Goal: Information Seeking & Learning: Learn about a topic

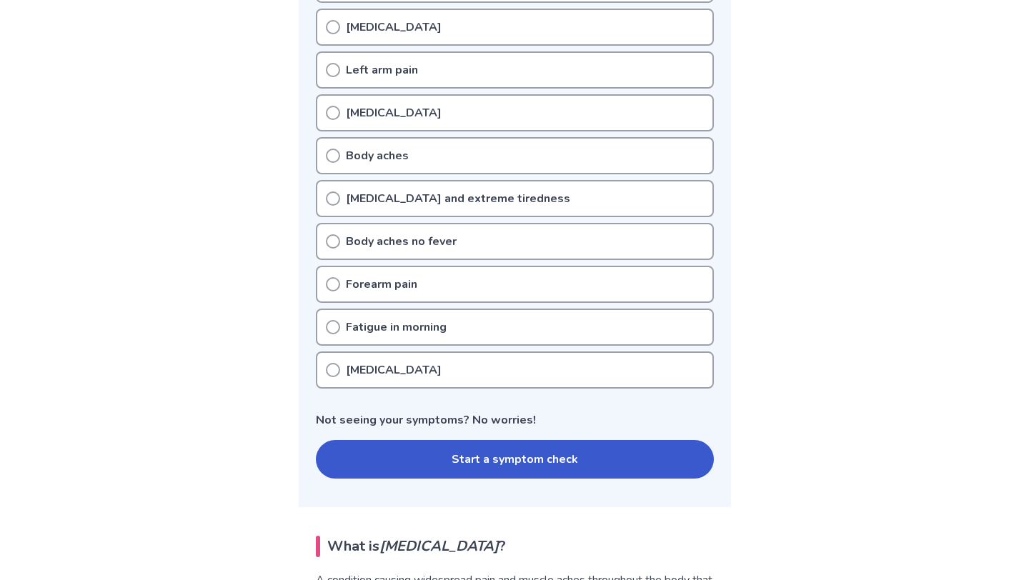
scroll to position [403, 0]
click at [328, 374] on circle at bounding box center [333, 370] width 13 height 13
click at [340, 374] on div "Insomnia" at bounding box center [515, 370] width 398 height 37
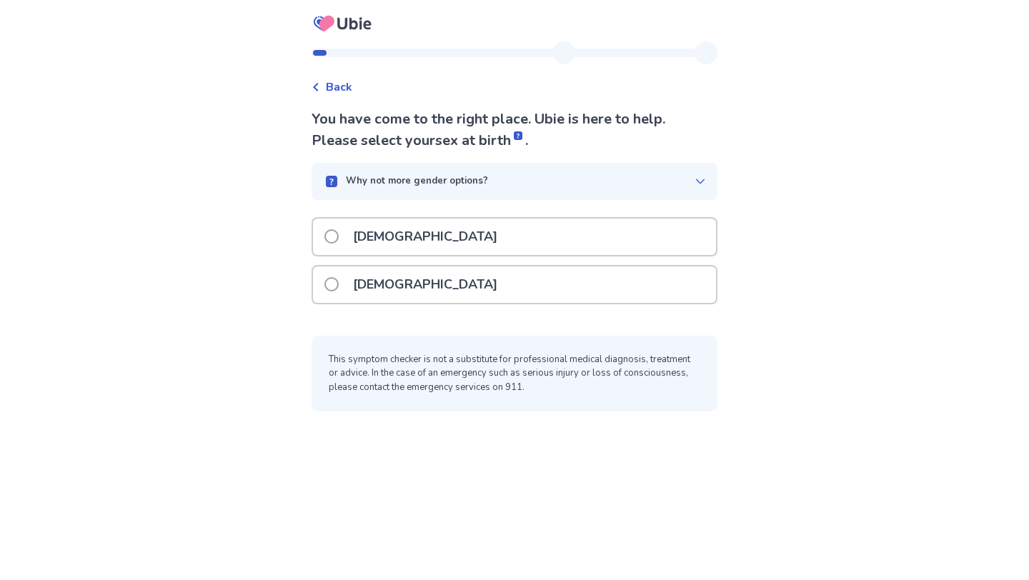
click at [454, 276] on div "[DEMOGRAPHIC_DATA]" at bounding box center [514, 285] width 403 height 36
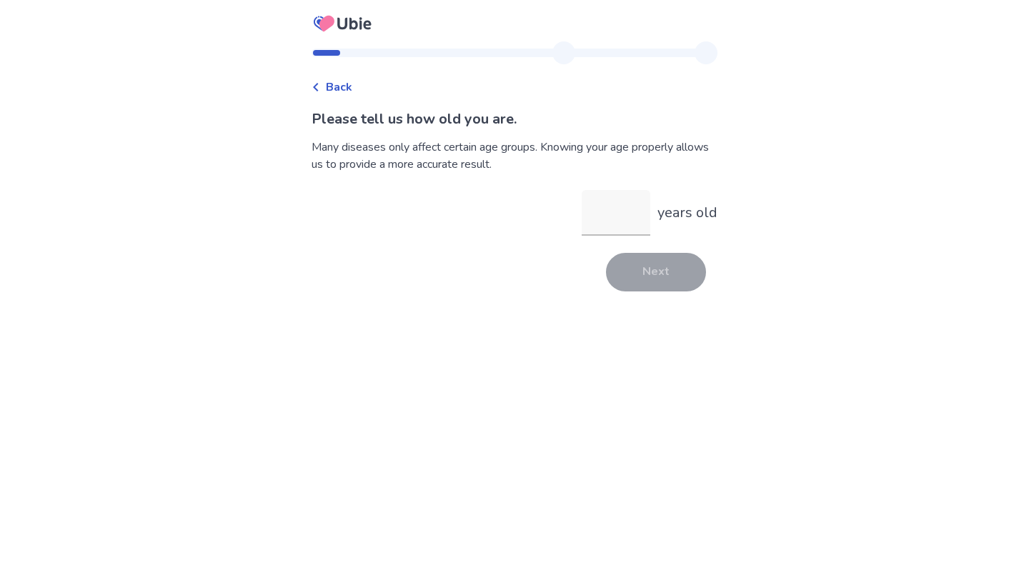
type input "*"
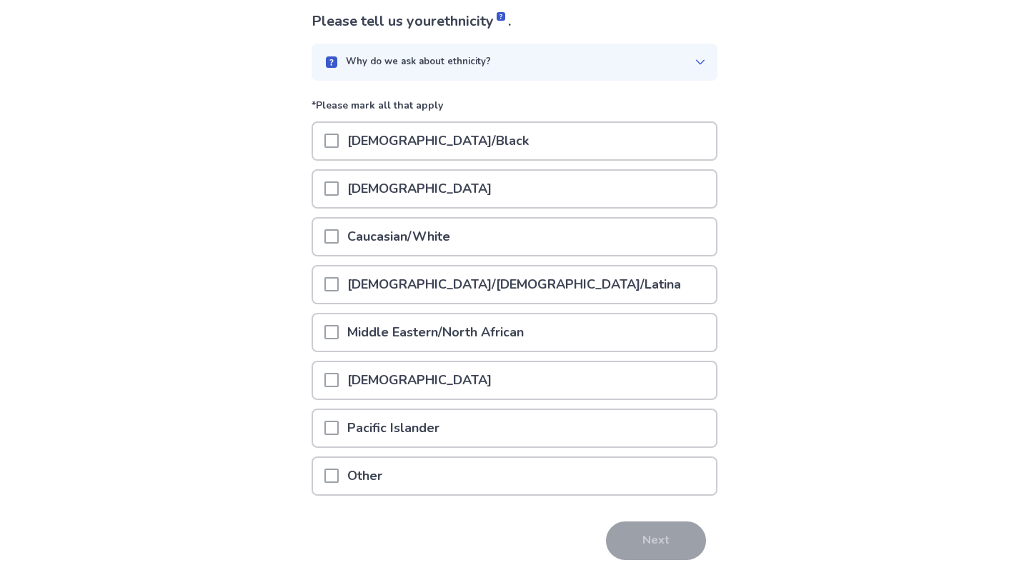
scroll to position [140, 0]
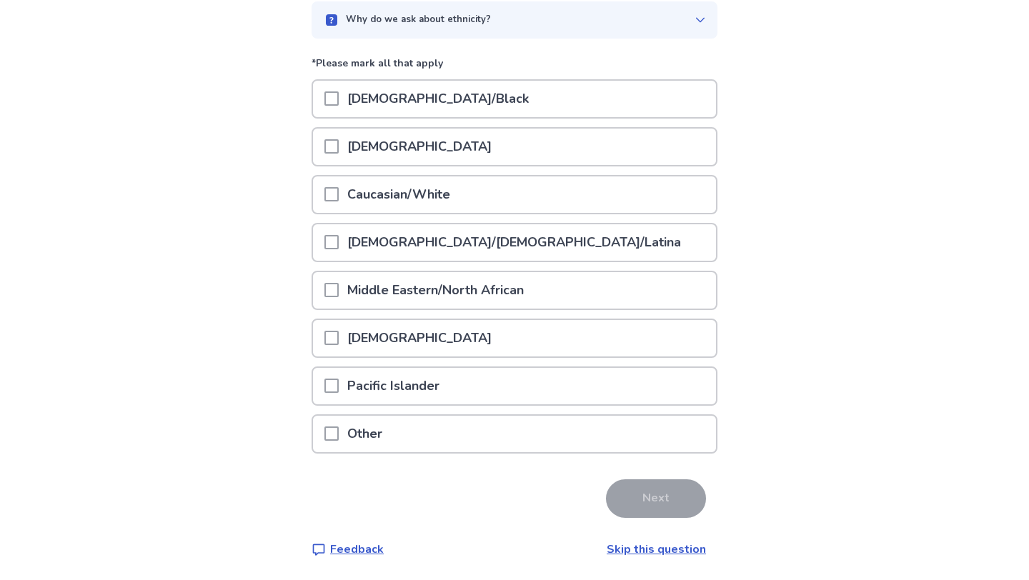
click at [335, 189] on span at bounding box center [331, 194] width 14 height 14
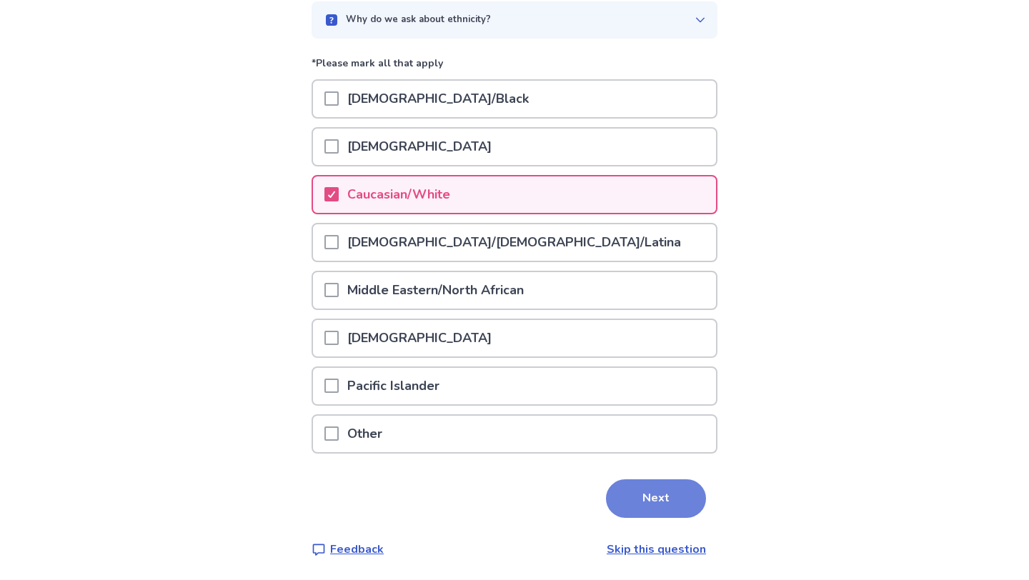
click at [642, 494] on button "Next" at bounding box center [656, 498] width 100 height 39
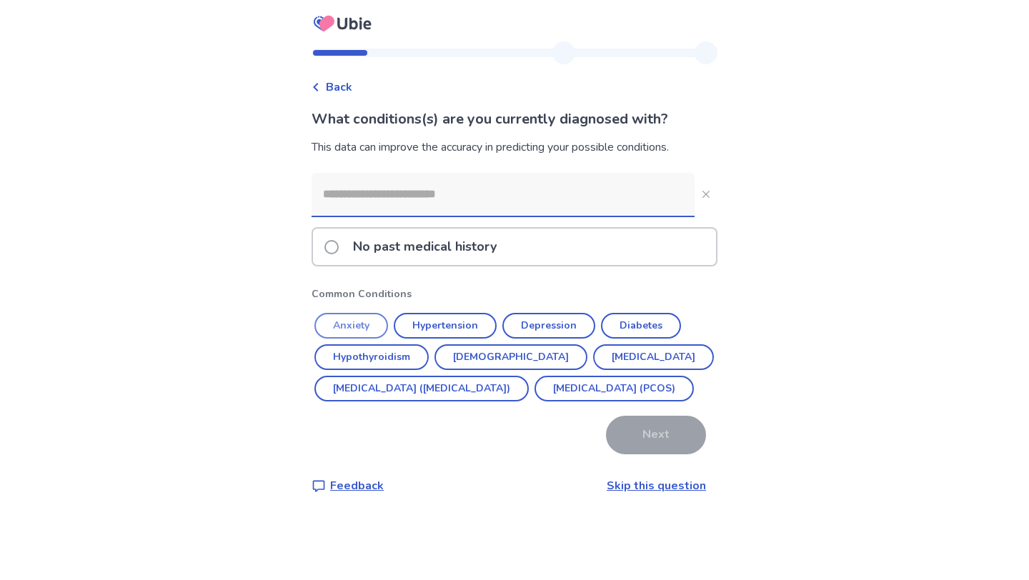
click at [378, 324] on button "Anxiety" at bounding box center [351, 326] width 74 height 26
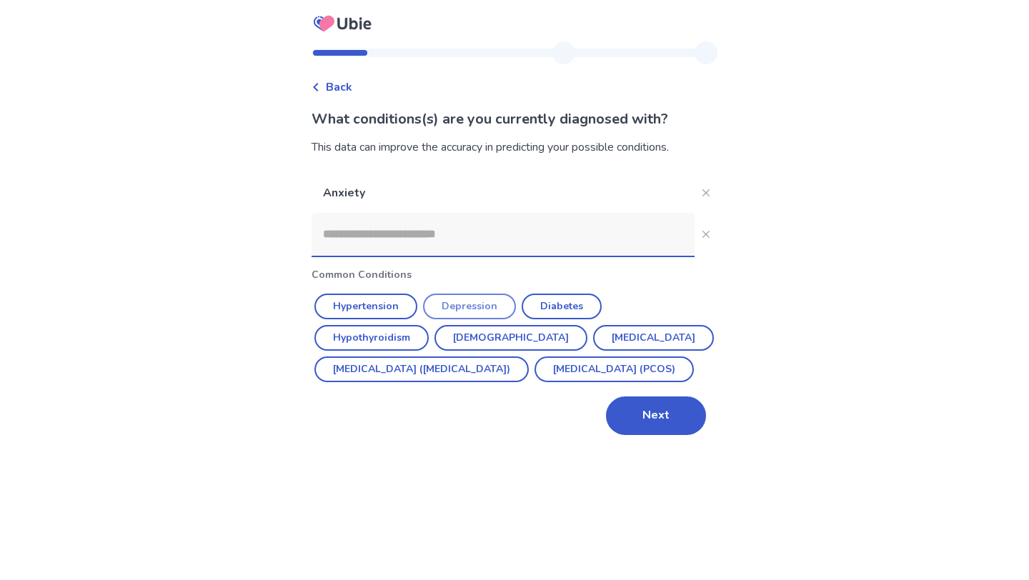
click at [485, 304] on button "Depression" at bounding box center [469, 307] width 93 height 26
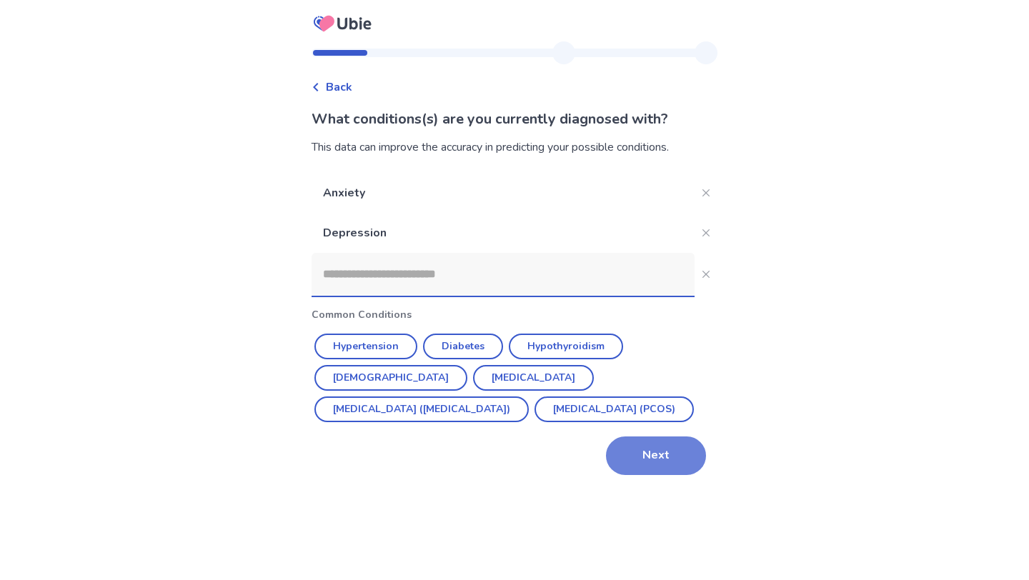
click at [627, 442] on button "Next" at bounding box center [656, 456] width 100 height 39
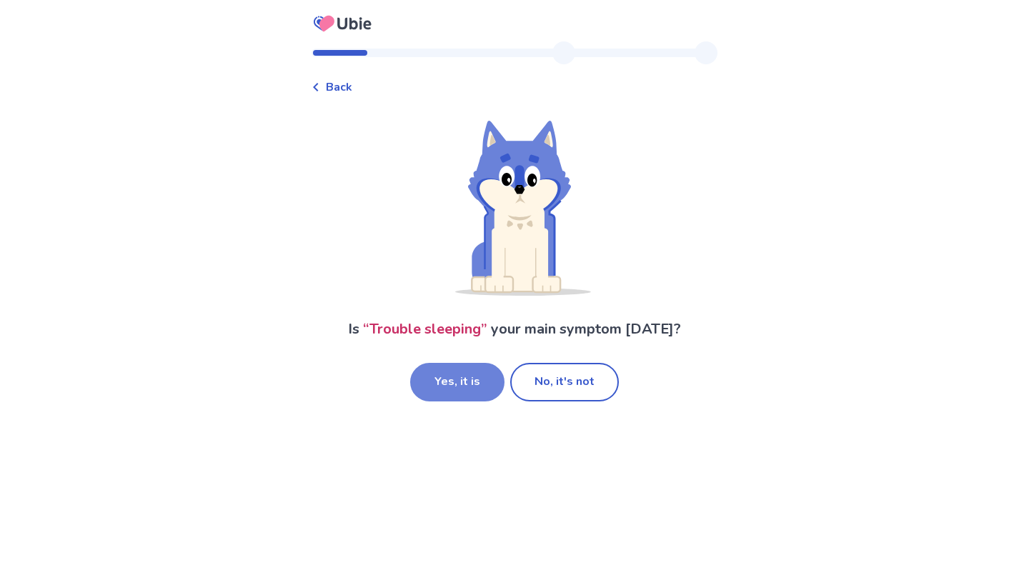
click at [484, 381] on button "Yes, it is" at bounding box center [457, 382] width 94 height 39
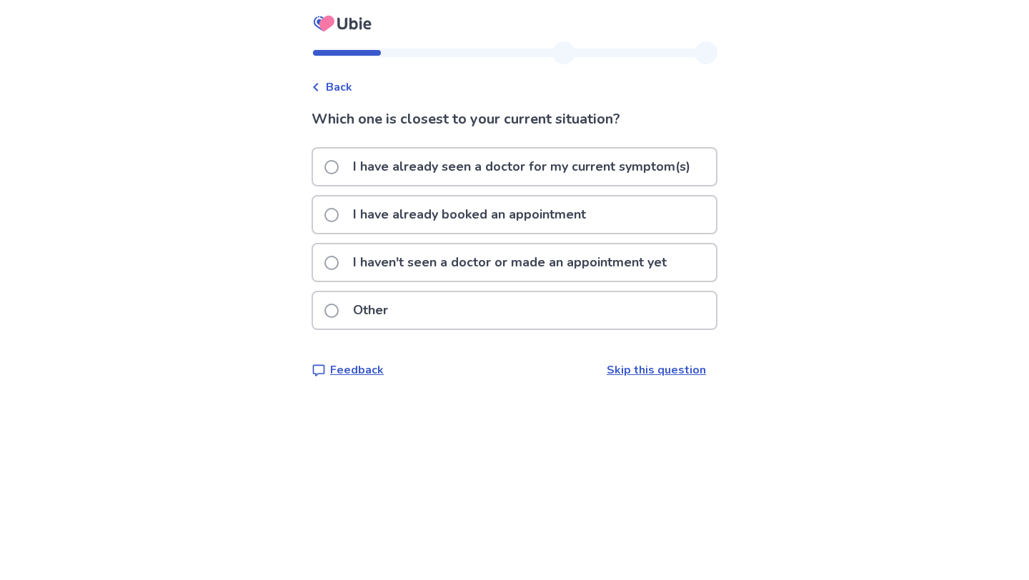
click at [480, 174] on p "I have already seen a doctor for my current symptom(s)" at bounding box center [521, 167] width 354 height 36
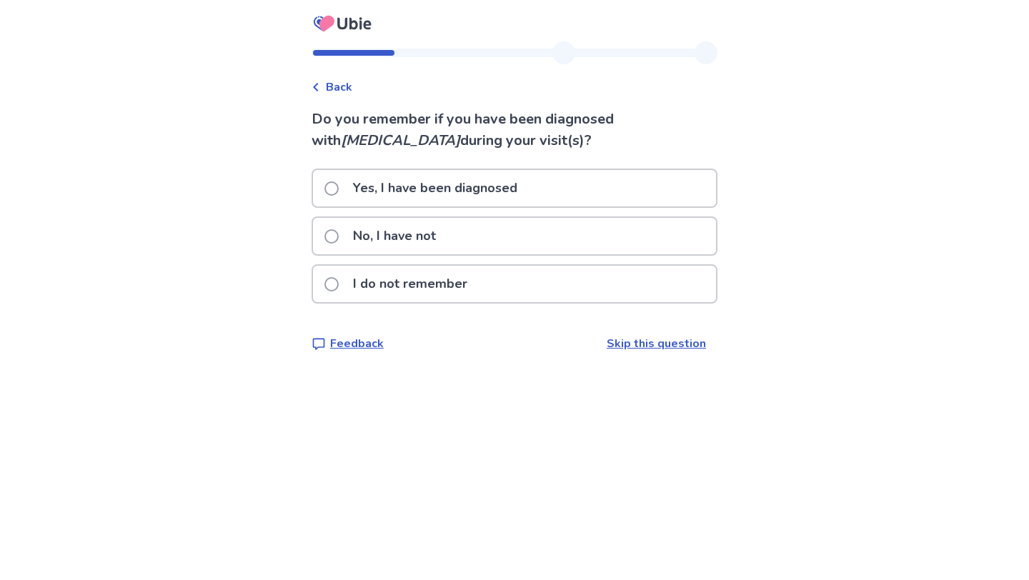
click at [459, 237] on div "No, I have not" at bounding box center [514, 236] width 403 height 36
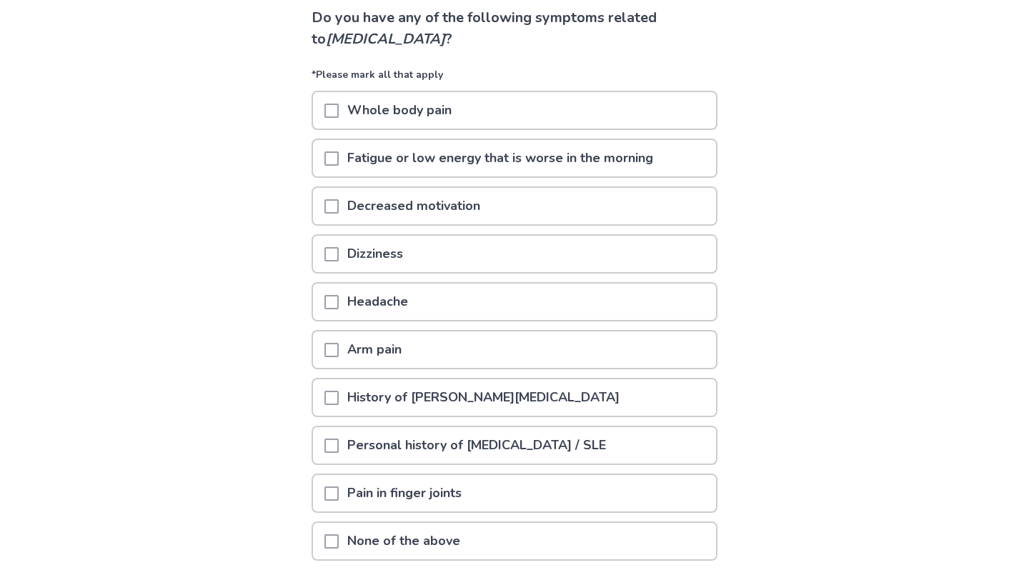
scroll to position [106, 0]
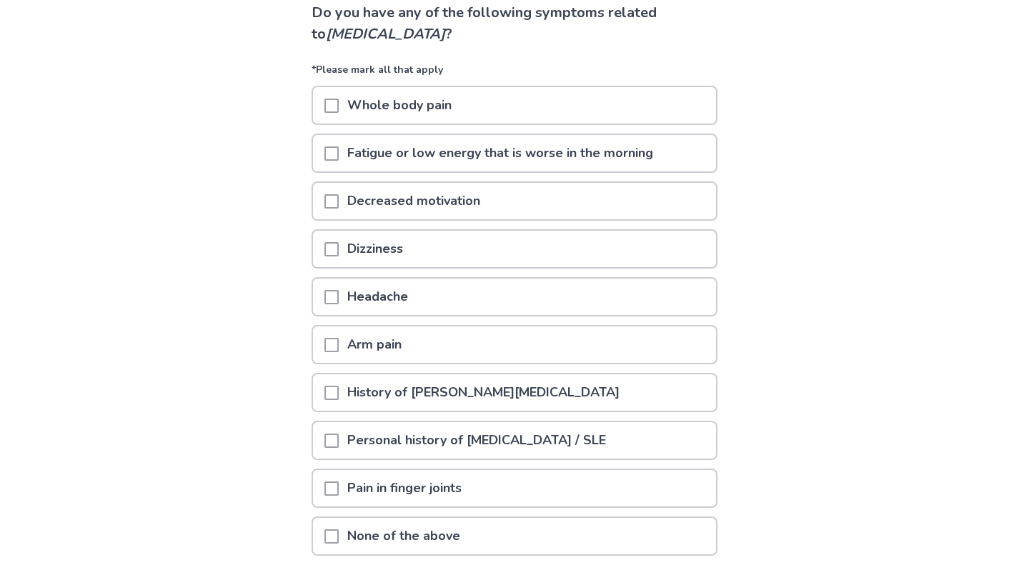
click at [339, 196] on span at bounding box center [331, 201] width 14 height 14
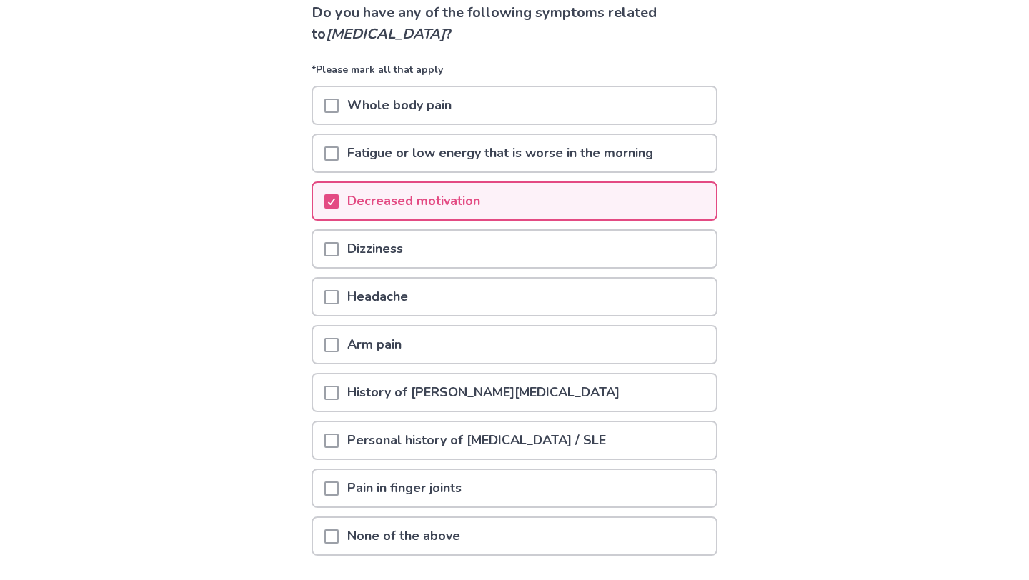
click at [339, 294] on span at bounding box center [331, 297] width 14 height 14
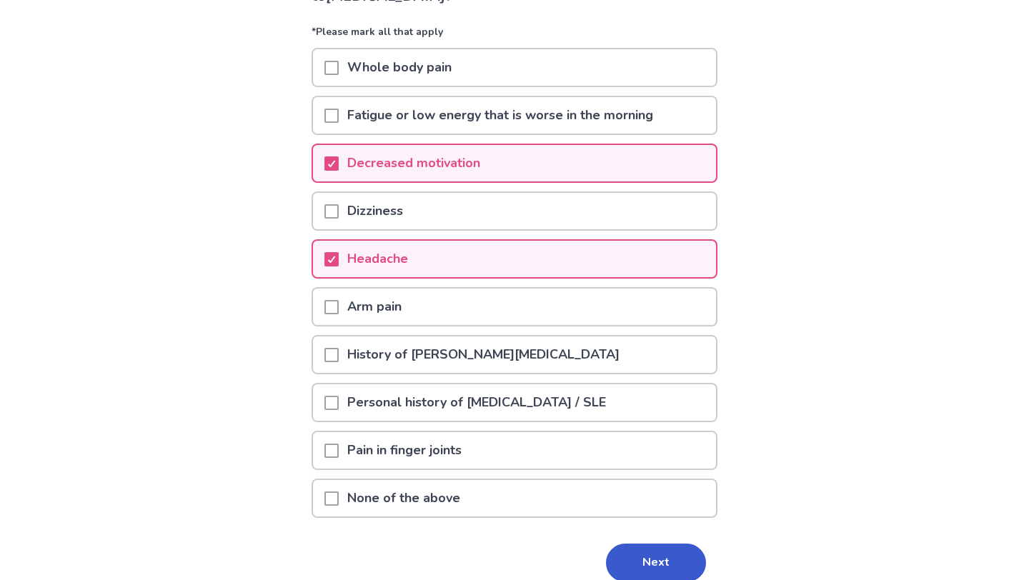
scroll to position [143, 0]
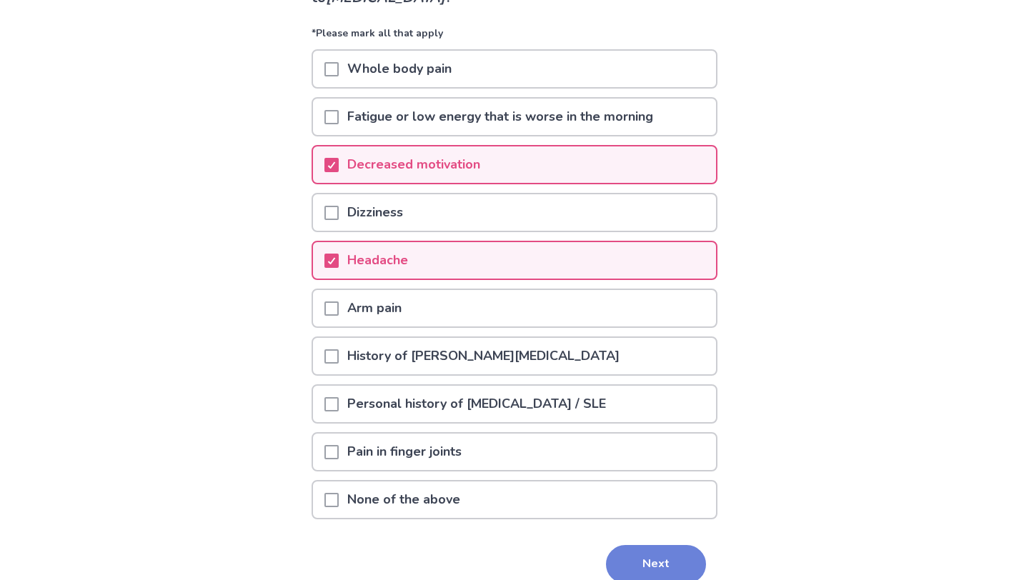
click at [637, 551] on button "Next" at bounding box center [656, 564] width 100 height 39
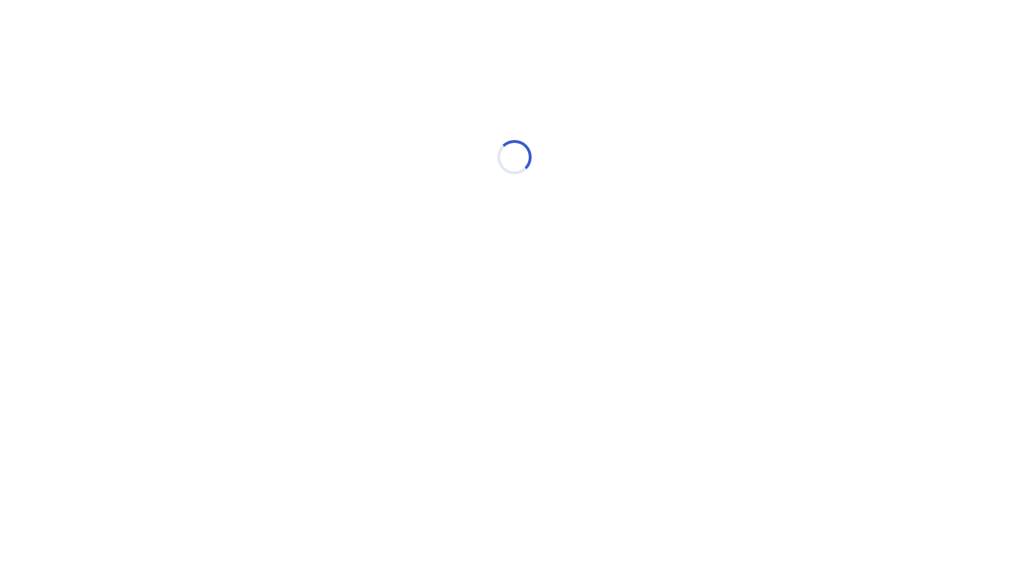
scroll to position [0, 0]
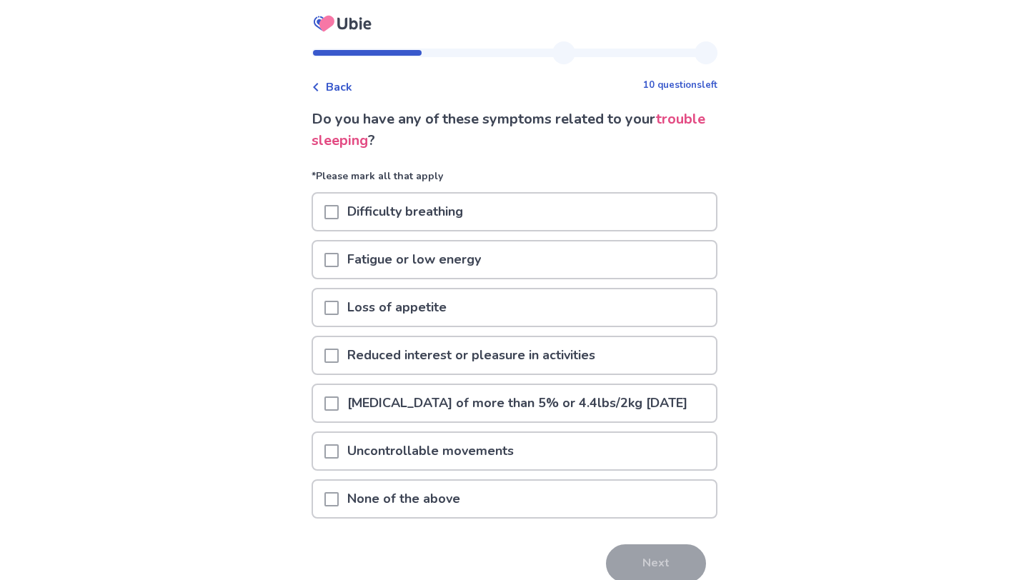
scroll to position [13, 0]
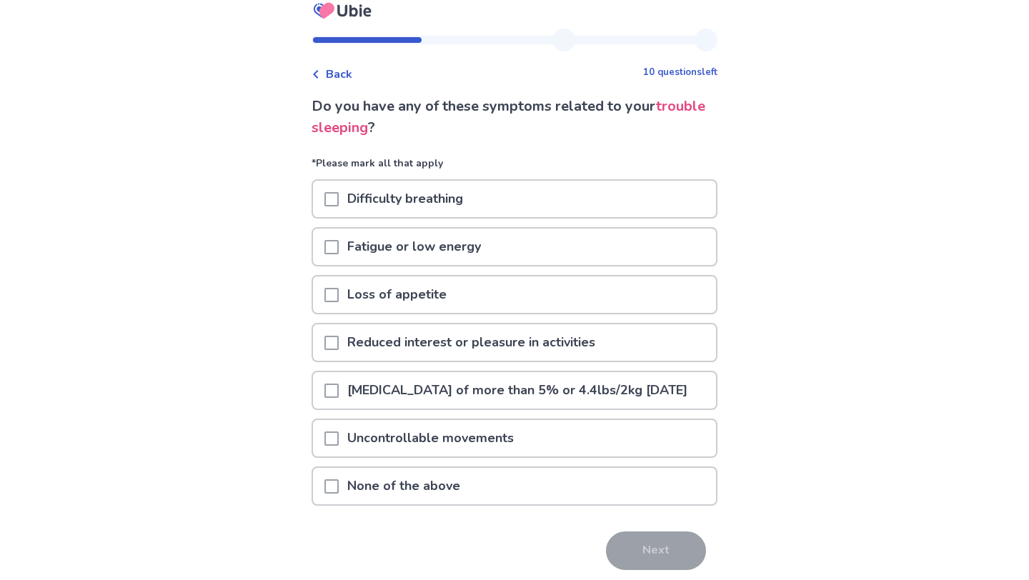
click at [337, 347] on span at bounding box center [331, 343] width 14 height 14
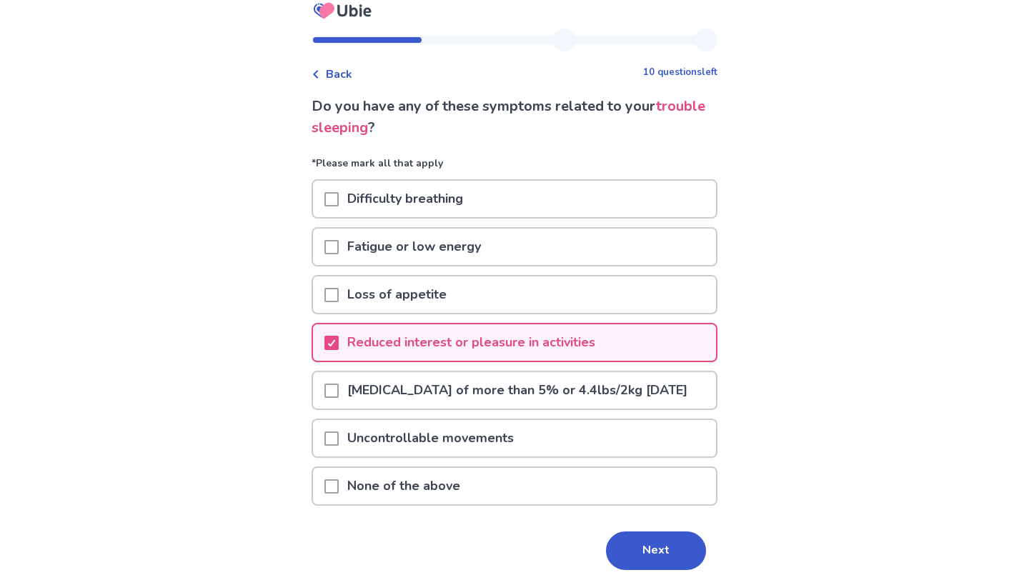
drag, startPoint x: 635, startPoint y: 554, endPoint x: 534, endPoint y: 319, distance: 255.5
click at [534, 319] on div "Do you have any of these symptoms related to your trouble sleeping ? *Please ma…" at bounding box center [515, 353] width 406 height 514
click at [635, 554] on button "Next" at bounding box center [656, 551] width 100 height 39
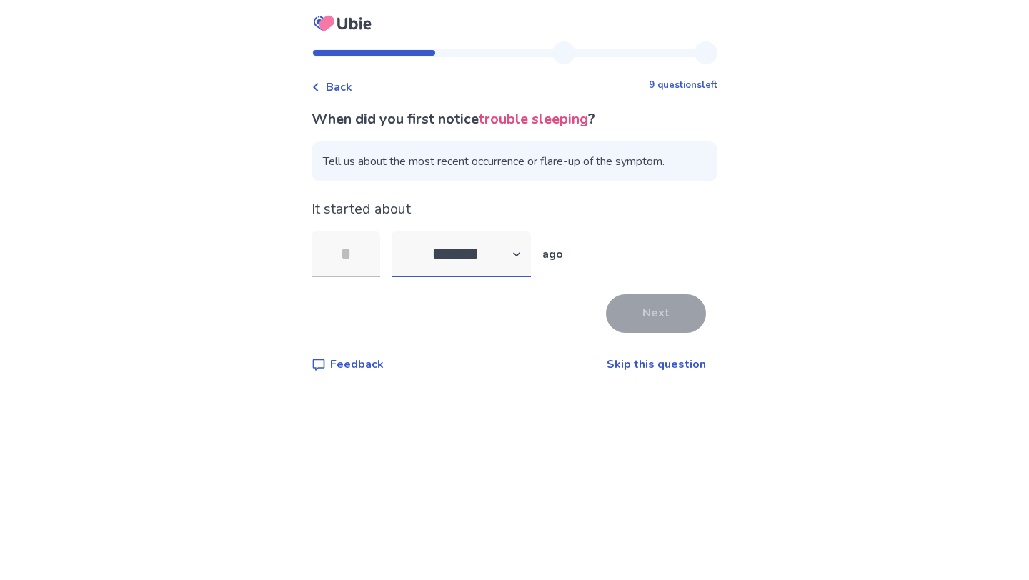
click at [474, 261] on select "******* ****** ******* ******** *******" at bounding box center [461, 255] width 139 height 46
click at [354, 254] on input "tel" at bounding box center [346, 255] width 69 height 46
click at [480, 250] on select "******* ****** ******* ******** *******" at bounding box center [461, 255] width 139 height 46
select select "*"
click at [367, 259] on input "tel" at bounding box center [346, 255] width 69 height 46
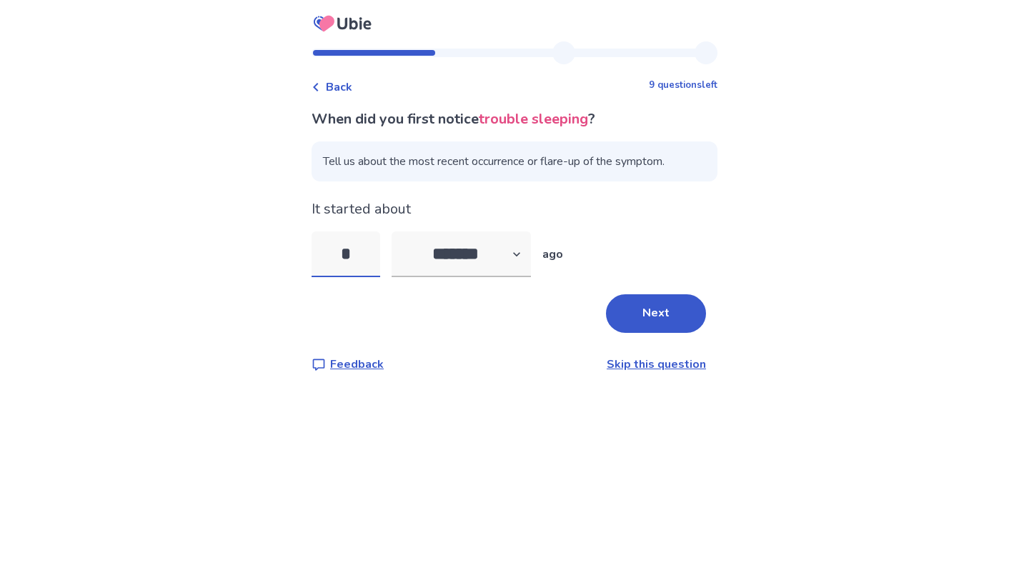
type input "*"
click at [687, 322] on button "Next" at bounding box center [656, 313] width 100 height 39
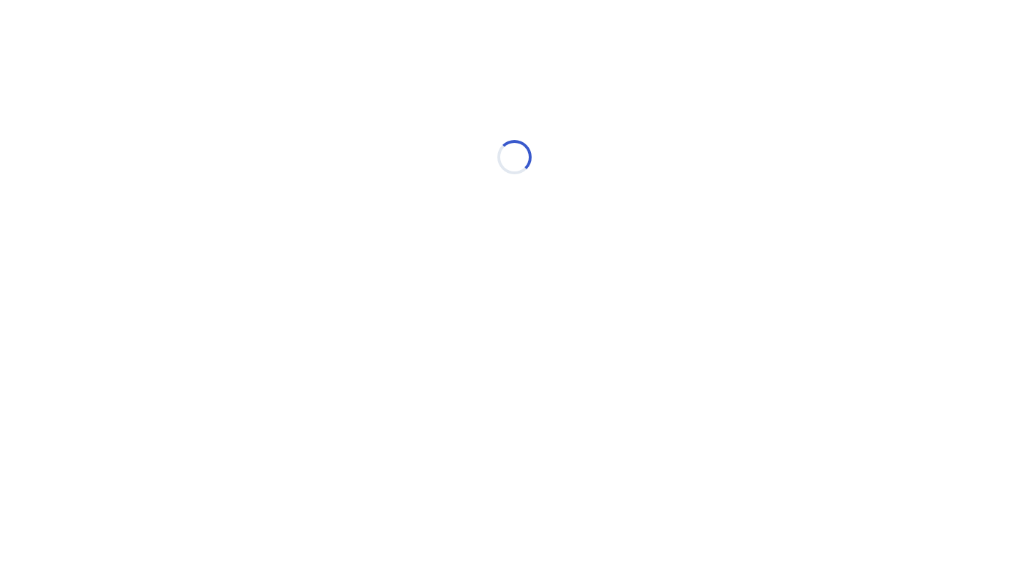
select select "*"
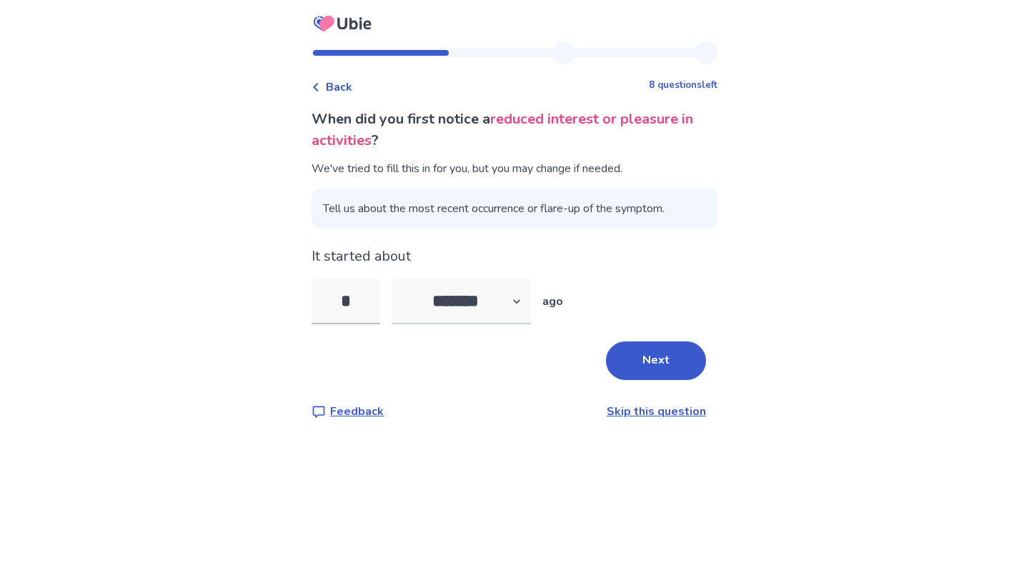
type input "*"
click at [494, 311] on select "******* ****** ******* ******** *******" at bounding box center [461, 302] width 139 height 46
select select "*"
click at [610, 347] on button "Next" at bounding box center [656, 361] width 100 height 39
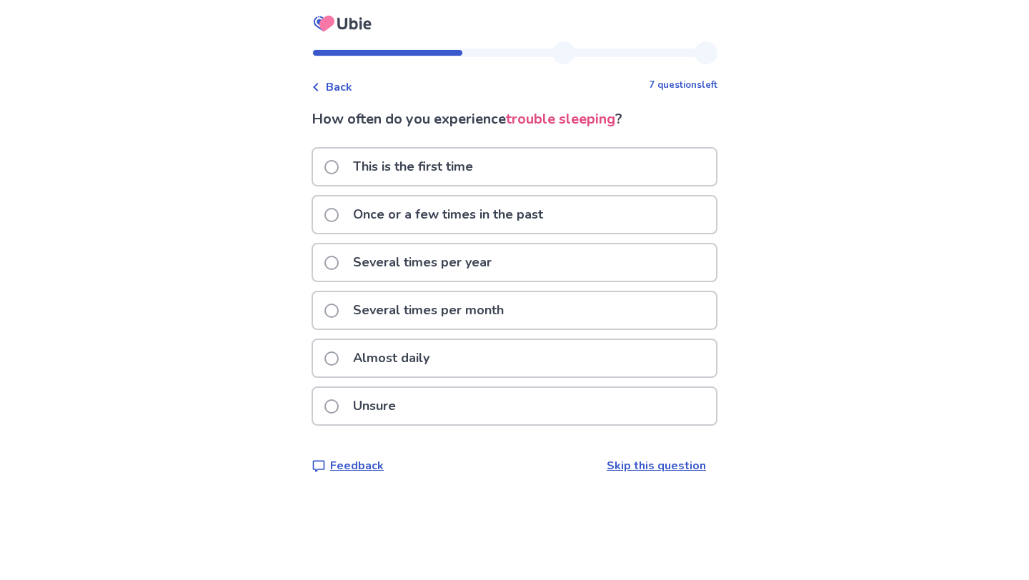
click at [339, 304] on span at bounding box center [331, 311] width 14 height 14
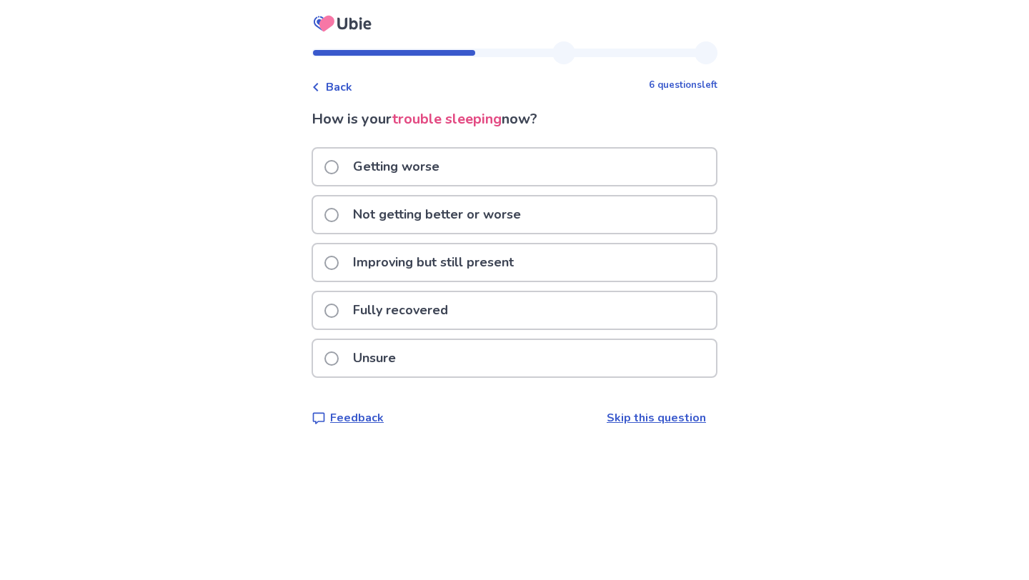
click at [336, 212] on span at bounding box center [331, 215] width 14 height 14
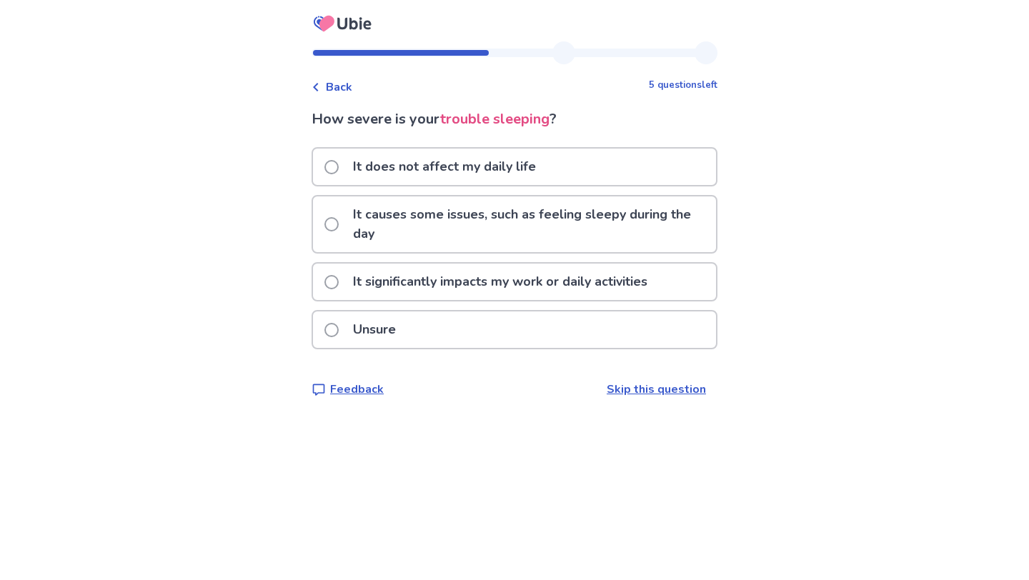
drag, startPoint x: 344, startPoint y: 221, endPoint x: 329, endPoint y: 351, distance: 130.9
click at [329, 362] on div "How severe is your trouble sleeping ? It does not affect my daily life It cause…" at bounding box center [515, 253] width 406 height 289
click at [337, 333] on span at bounding box center [331, 330] width 14 height 14
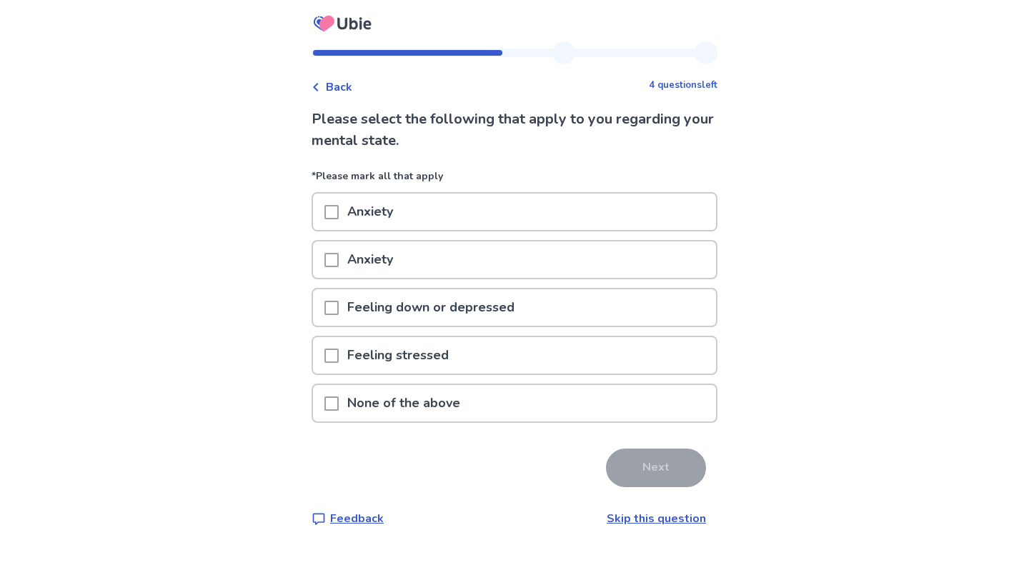
click at [339, 212] on span at bounding box center [331, 212] width 14 height 14
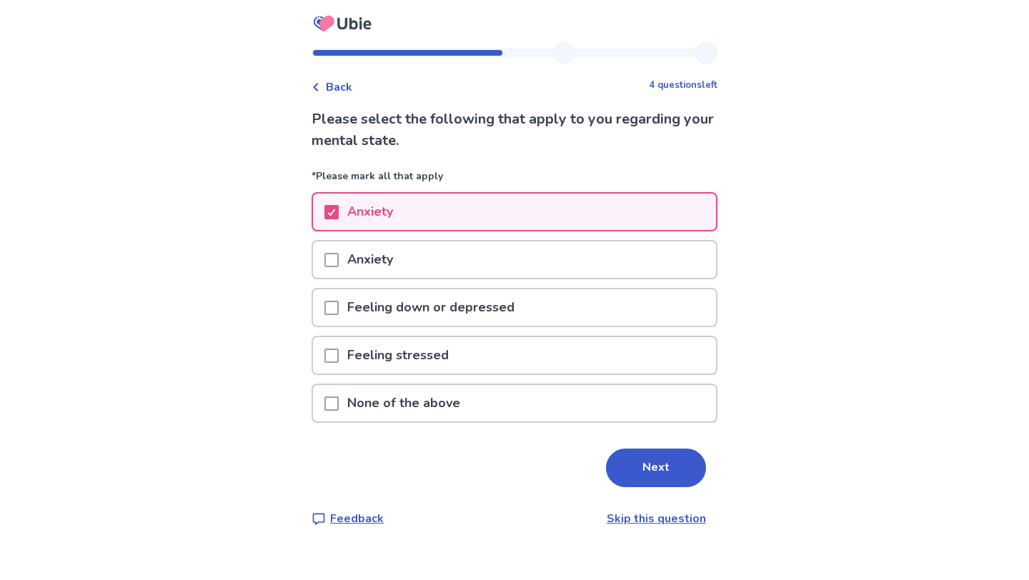
click at [339, 305] on span at bounding box center [331, 308] width 14 height 14
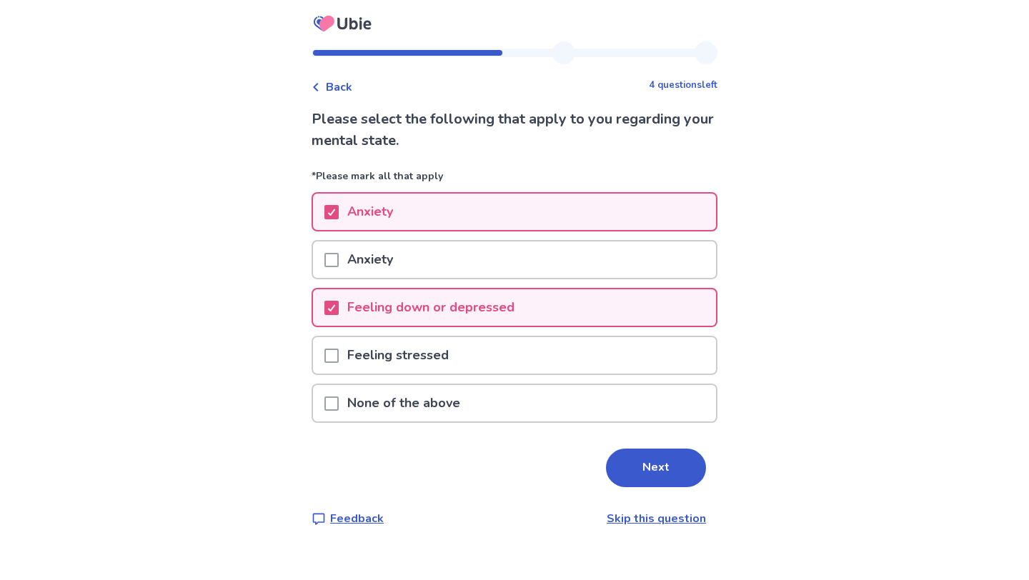
click at [339, 367] on div at bounding box center [331, 355] width 14 height 36
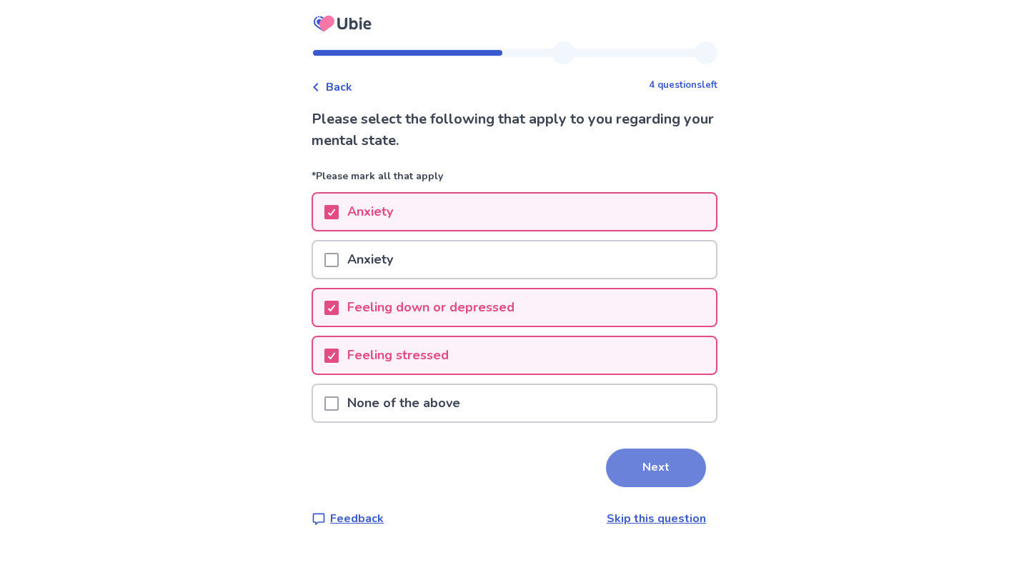
click at [626, 464] on button "Next" at bounding box center [656, 468] width 100 height 39
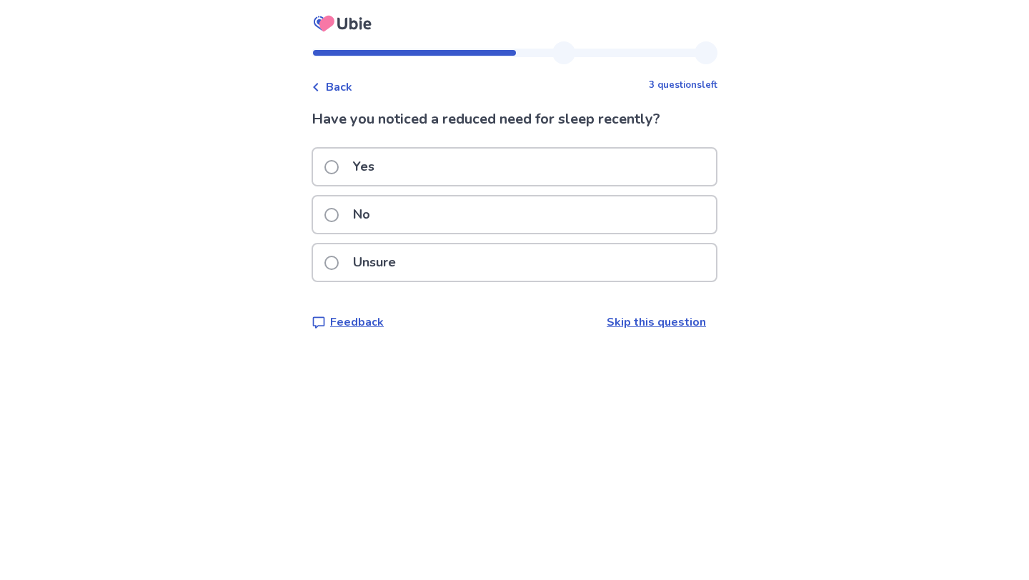
click at [347, 257] on label "Unsure" at bounding box center [364, 262] width 80 height 36
click at [336, 252] on label "Unsure" at bounding box center [364, 262] width 80 height 36
click at [349, 215] on label "No" at bounding box center [351, 214] width 54 height 36
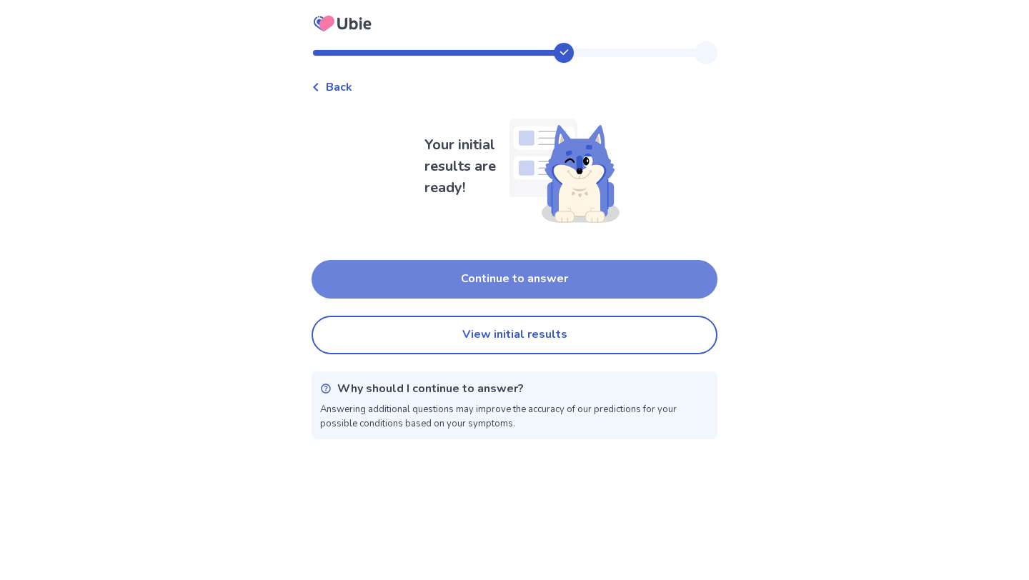
click at [365, 275] on button "Continue to answer" at bounding box center [515, 279] width 406 height 39
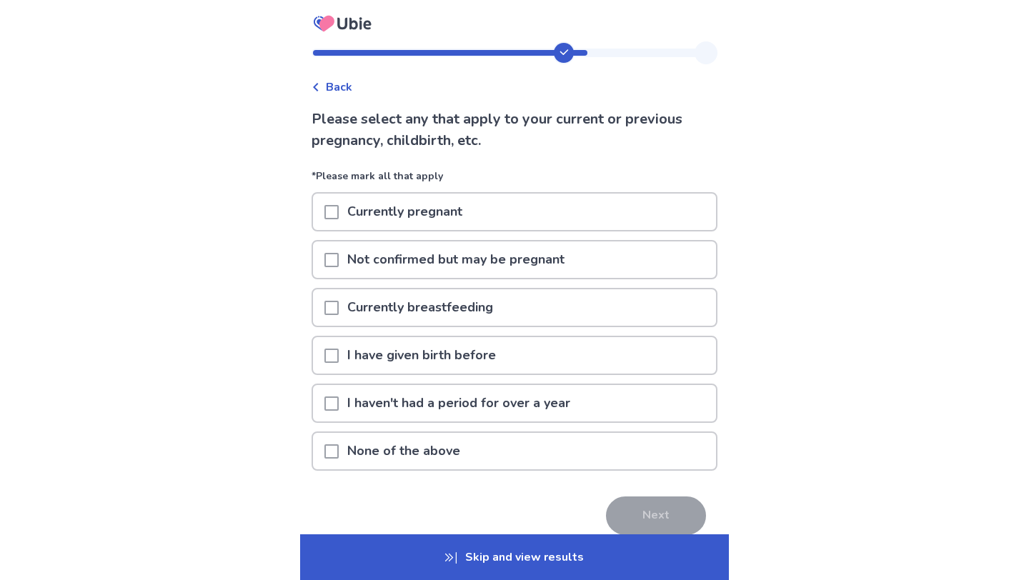
click at [339, 445] on span at bounding box center [331, 451] width 14 height 14
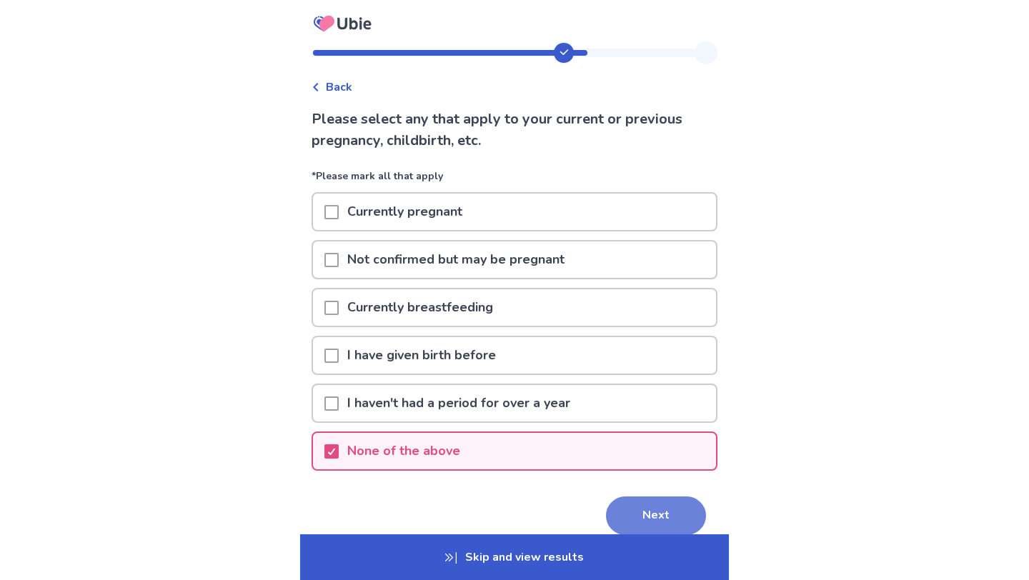
click at [655, 516] on button "Next" at bounding box center [656, 516] width 100 height 39
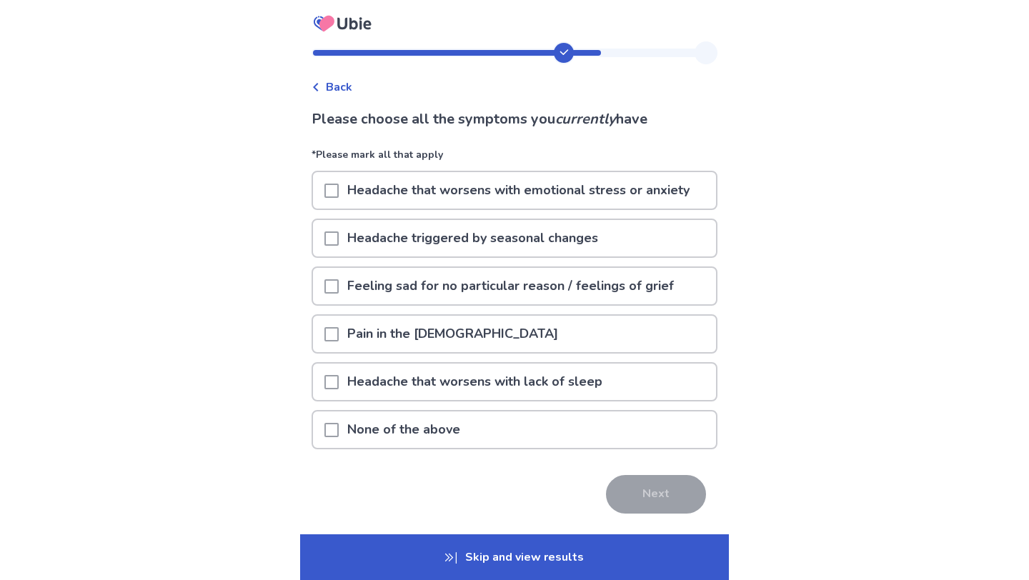
click at [336, 334] on span at bounding box center [331, 334] width 14 height 14
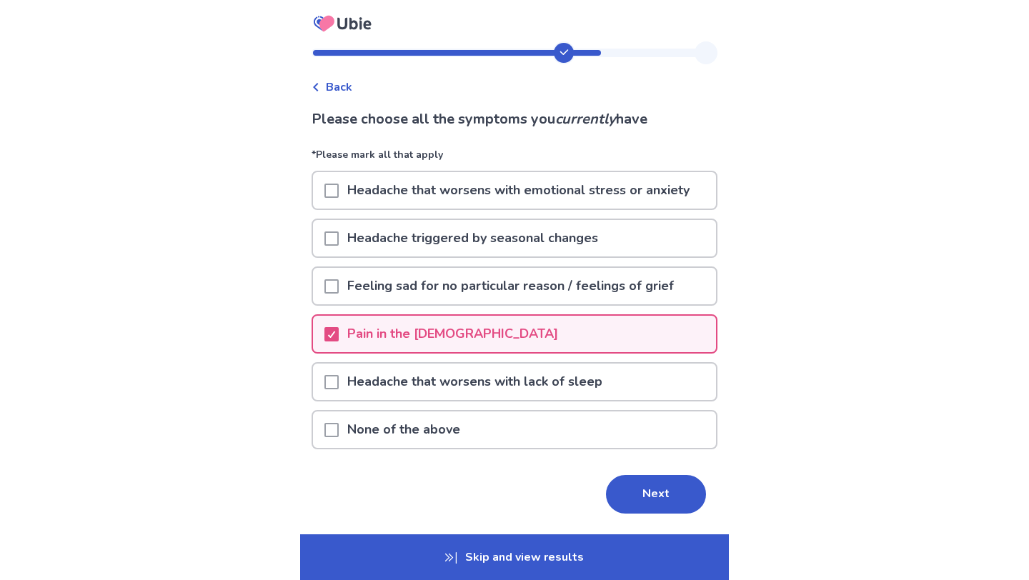
click at [336, 372] on div at bounding box center [331, 382] width 14 height 36
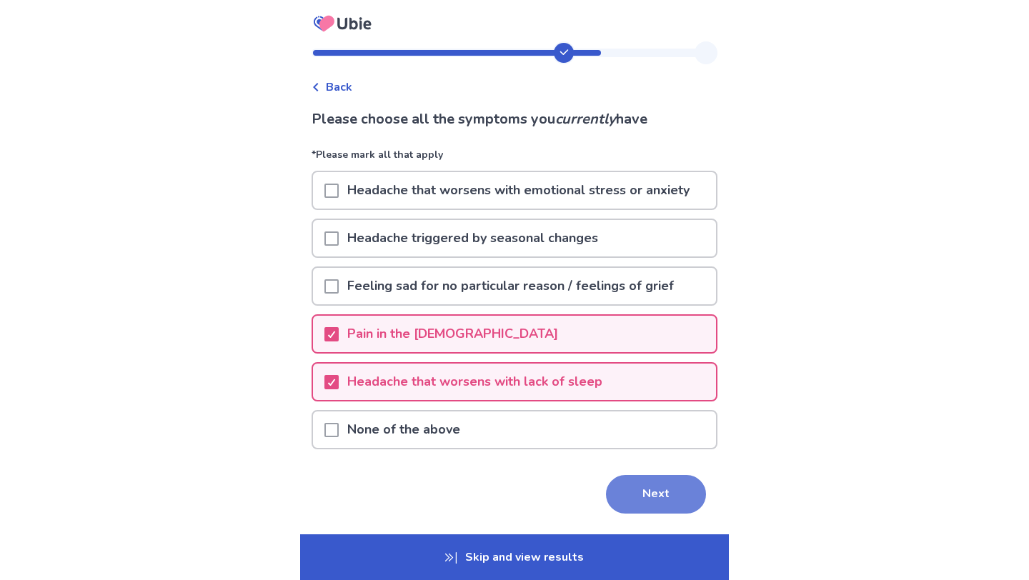
click at [639, 489] on button "Next" at bounding box center [656, 494] width 100 height 39
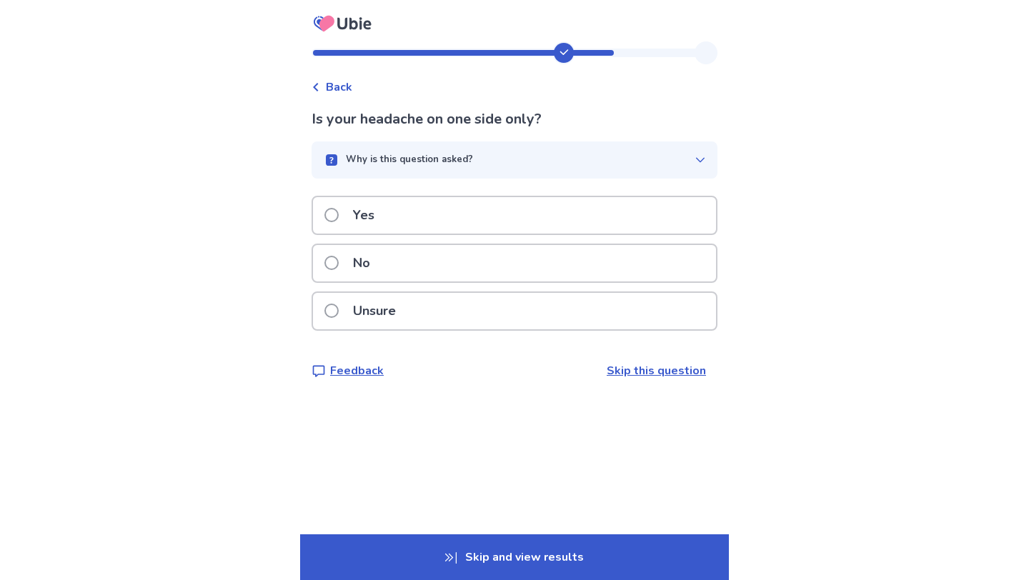
click at [462, 259] on div "No" at bounding box center [514, 263] width 403 height 36
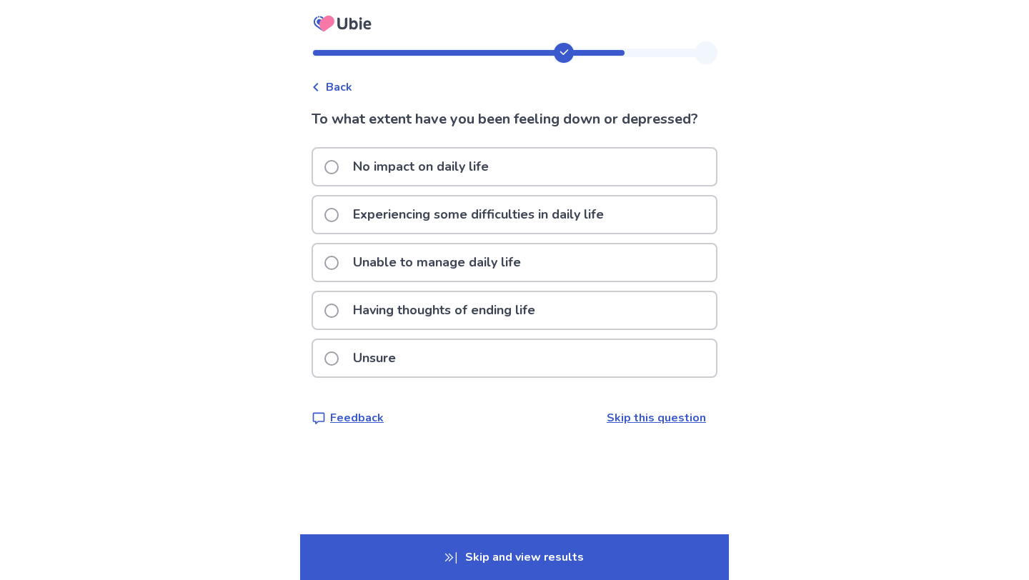
click at [481, 218] on p "Experiencing some difficulties in daily life" at bounding box center [478, 214] width 268 height 36
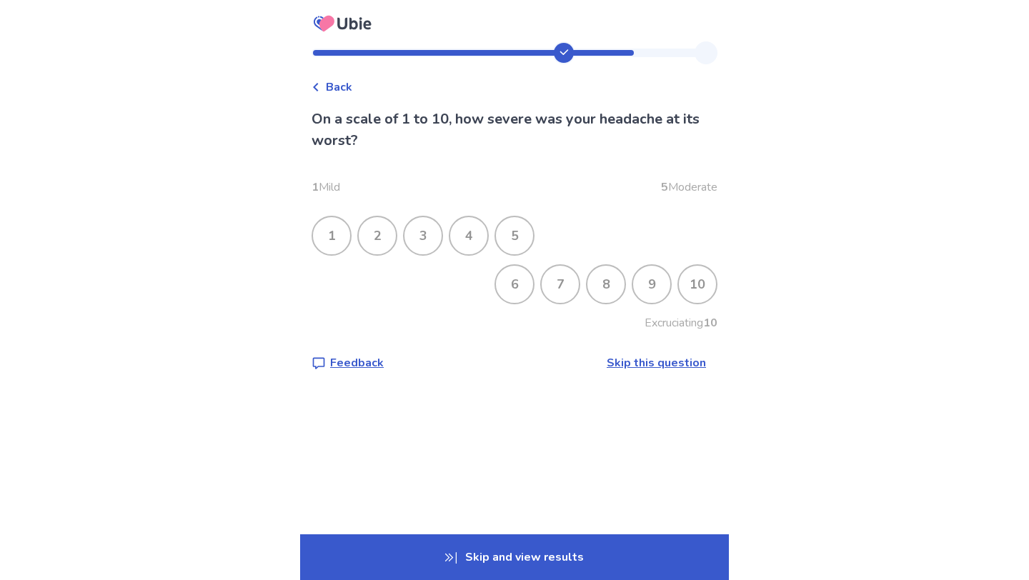
click at [692, 297] on div "10" at bounding box center [697, 284] width 37 height 37
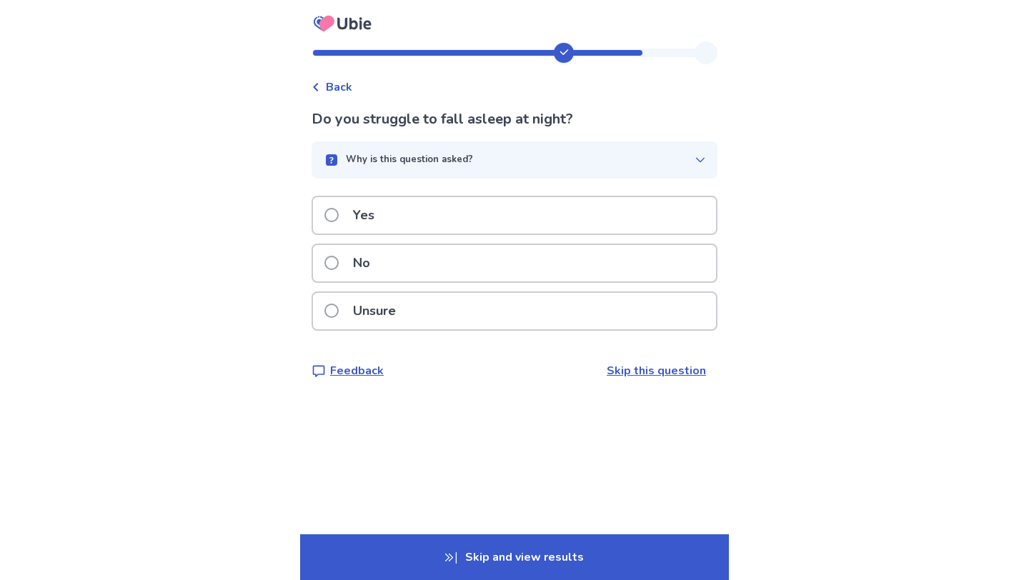
click at [597, 226] on div "Yes" at bounding box center [514, 215] width 403 height 36
click at [567, 222] on div "Yes" at bounding box center [514, 215] width 403 height 36
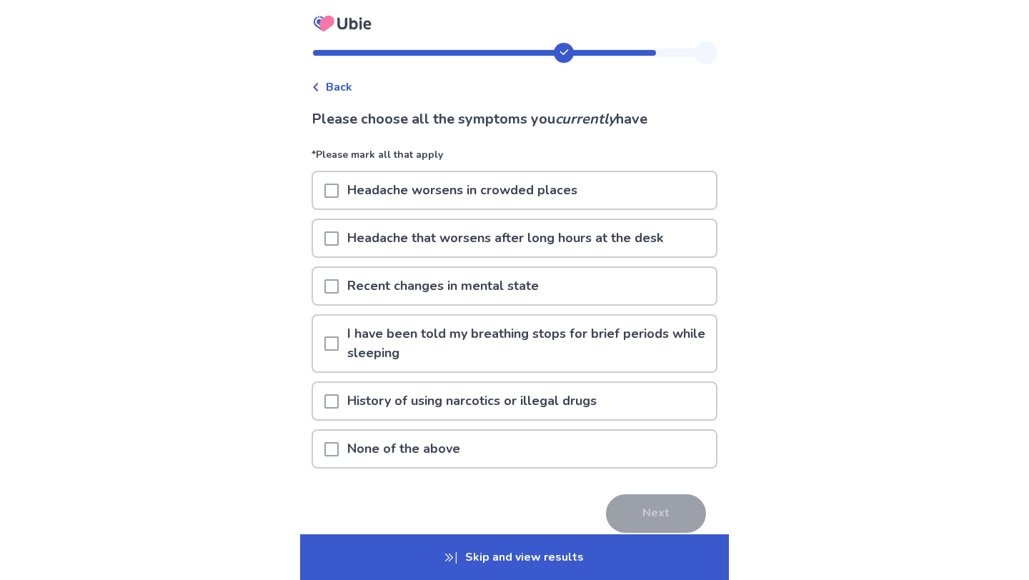
click at [338, 282] on span at bounding box center [331, 286] width 14 height 14
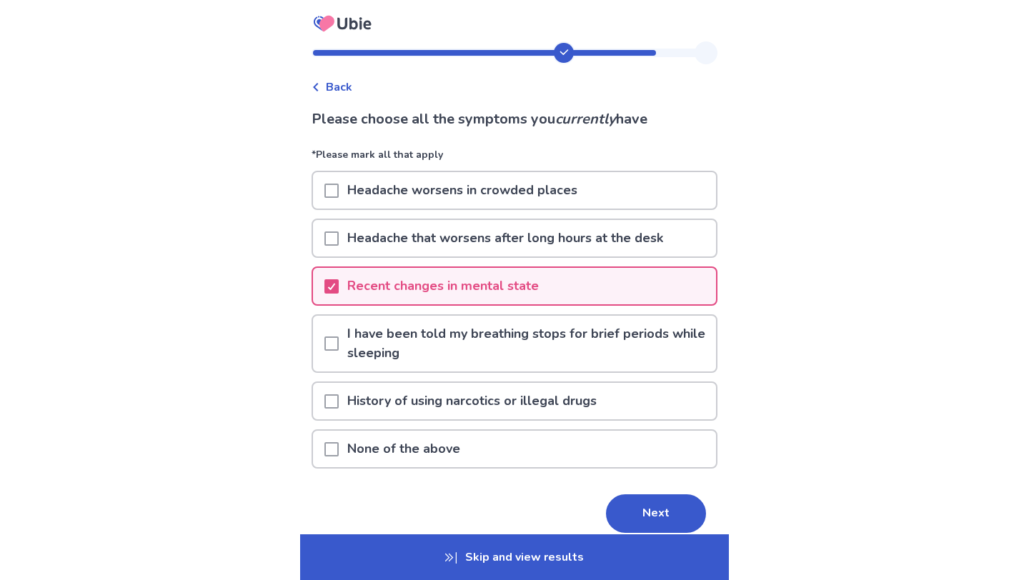
click at [339, 182] on div at bounding box center [331, 190] width 14 height 36
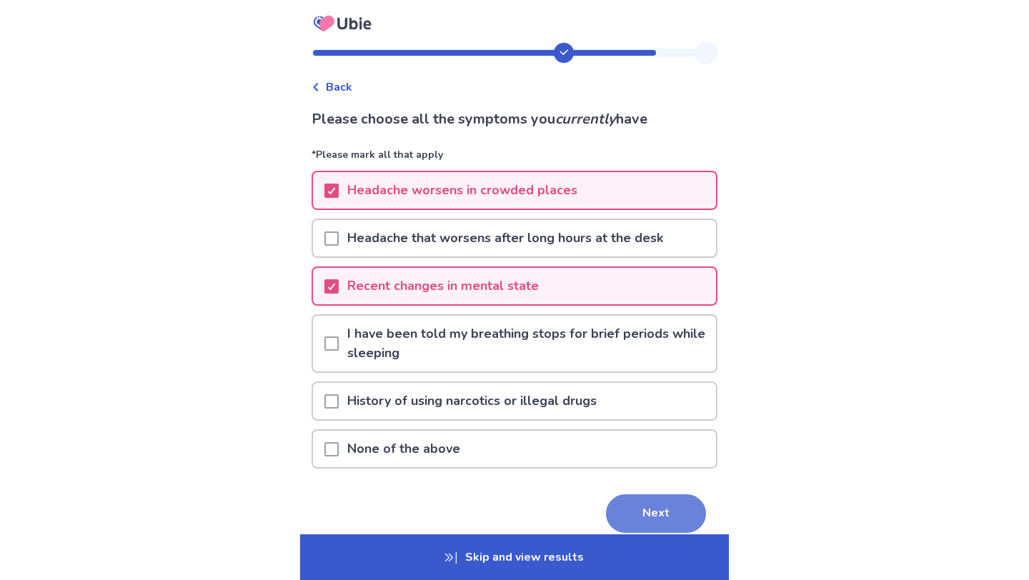
click at [636, 502] on button "Next" at bounding box center [656, 513] width 100 height 39
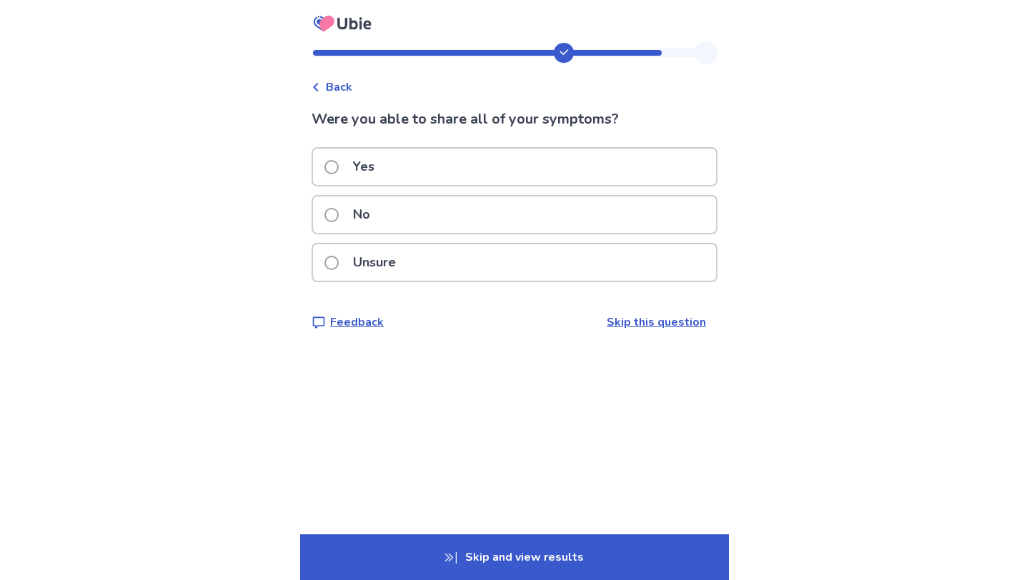
click at [568, 215] on div "No" at bounding box center [514, 214] width 403 height 36
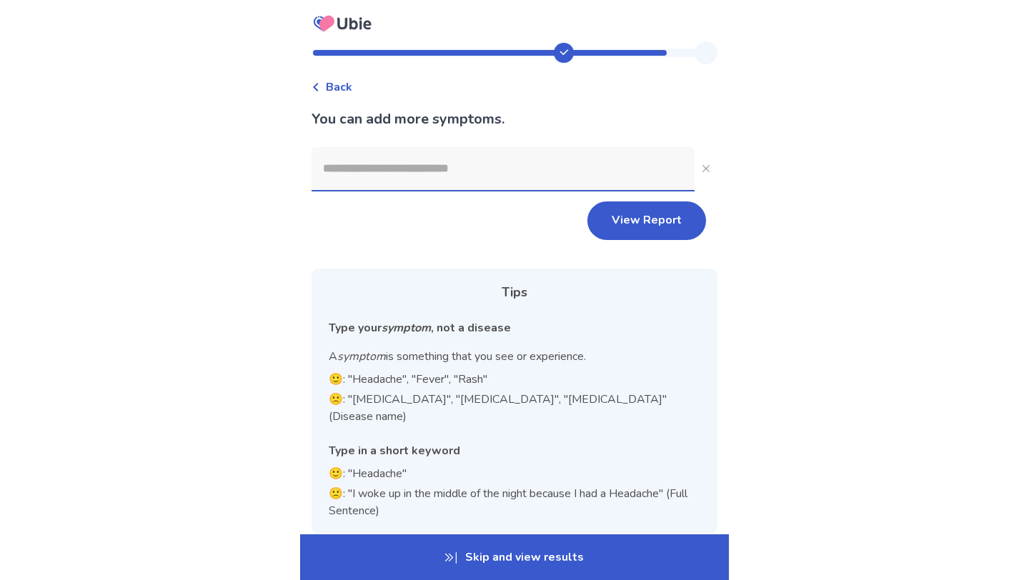
click at [536, 164] on input at bounding box center [503, 168] width 383 height 43
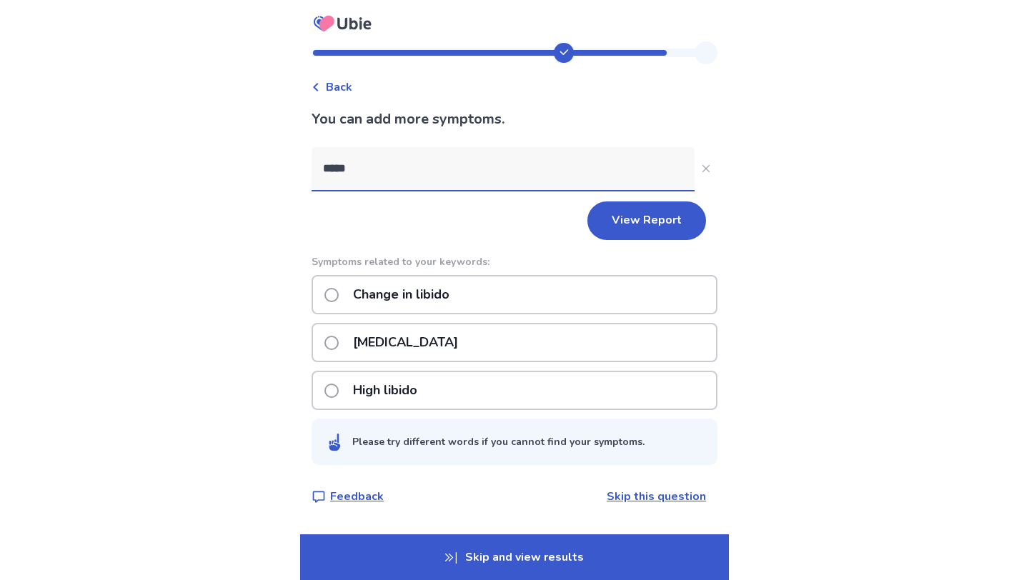
type input "*****"
click at [470, 347] on div "[MEDICAL_DATA]" at bounding box center [515, 342] width 406 height 39
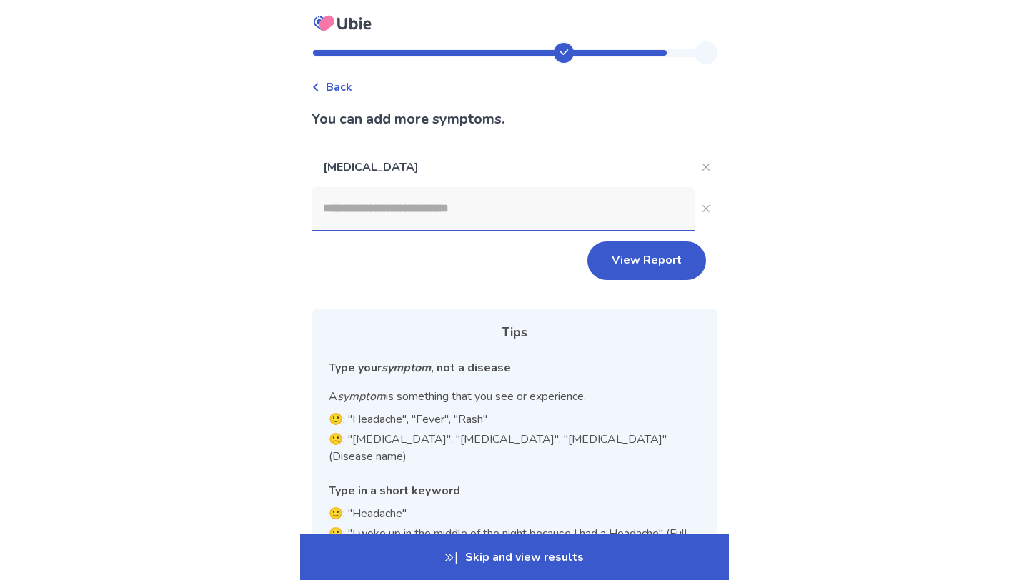
click at [427, 202] on input at bounding box center [503, 208] width 383 height 43
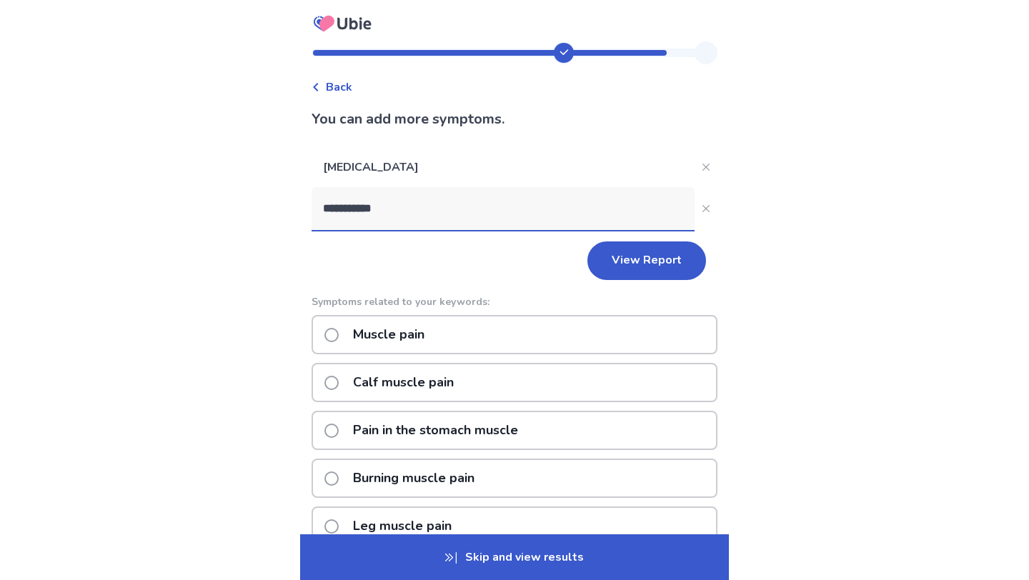
type input "**********"
click at [332, 326] on div "Muscle pain" at bounding box center [515, 334] width 406 height 39
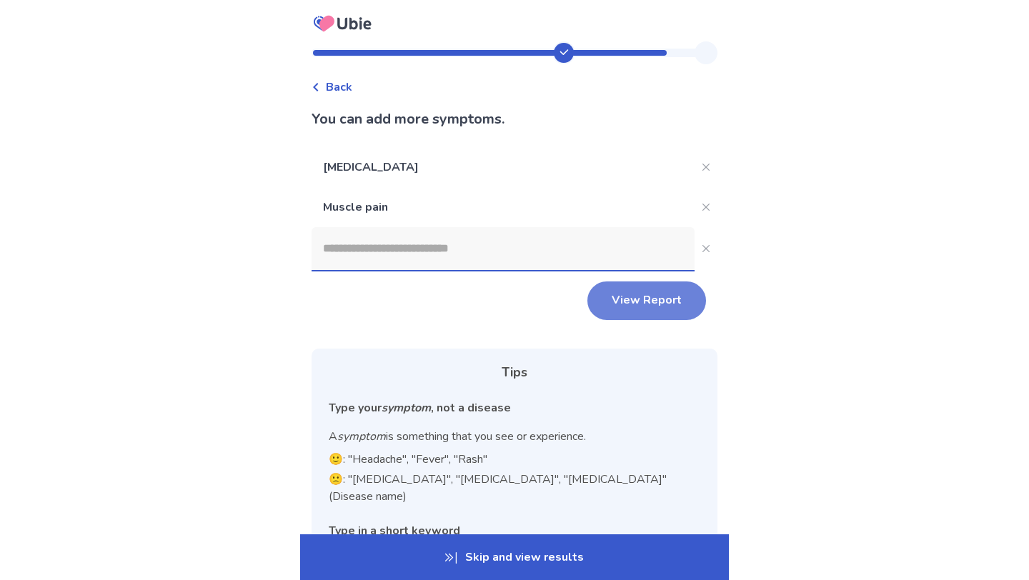
click at [631, 308] on button "View Report" at bounding box center [646, 301] width 119 height 39
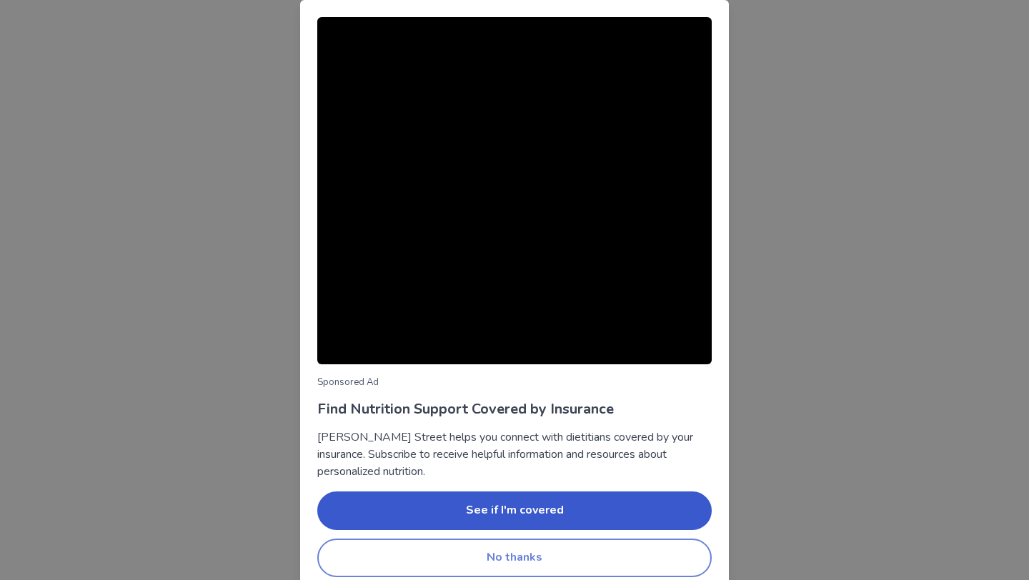
click at [624, 563] on button "No thanks" at bounding box center [514, 558] width 394 height 39
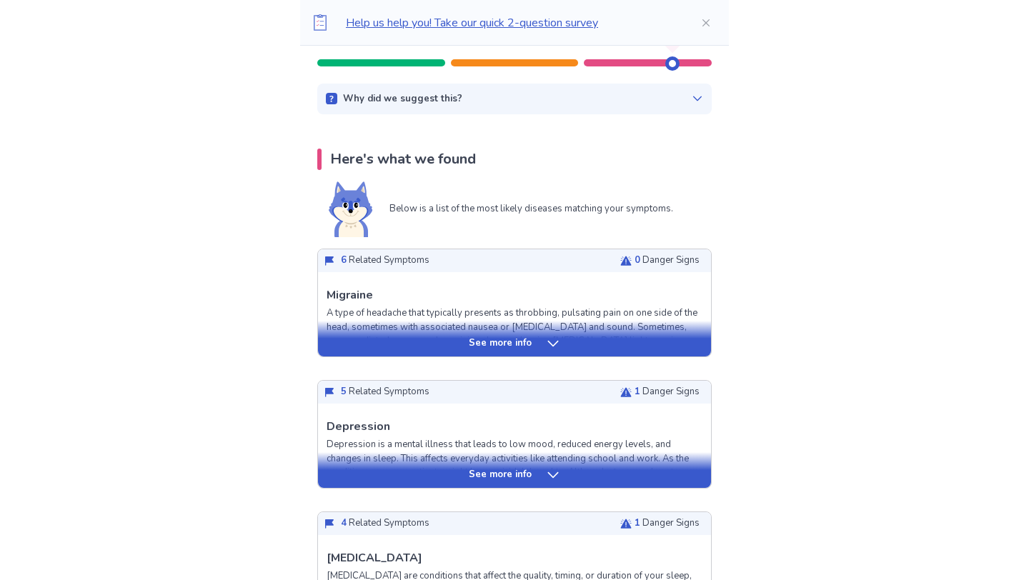
scroll to position [102, 0]
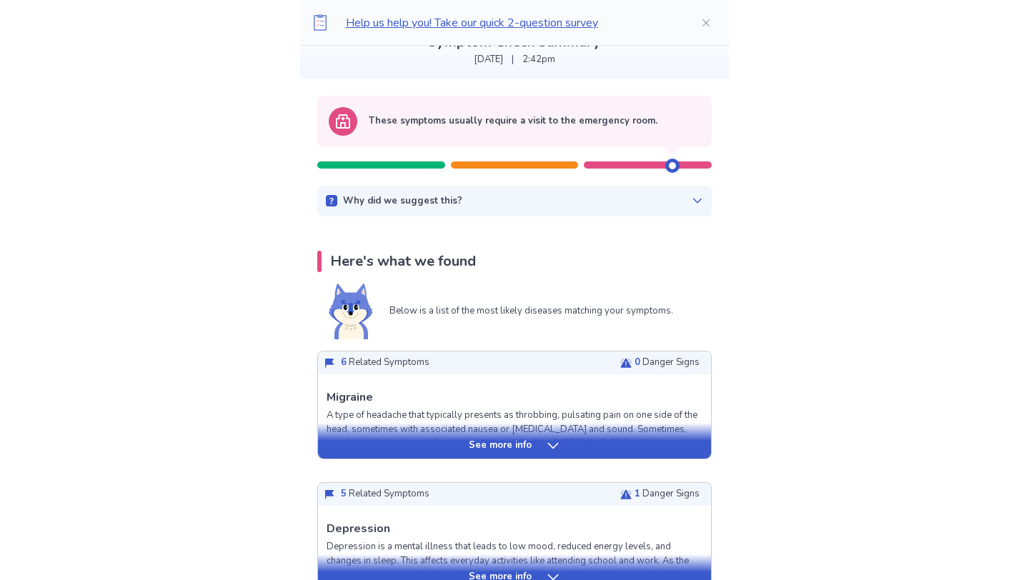
click at [532, 447] on div "See more info" at bounding box center [514, 446] width 393 height 14
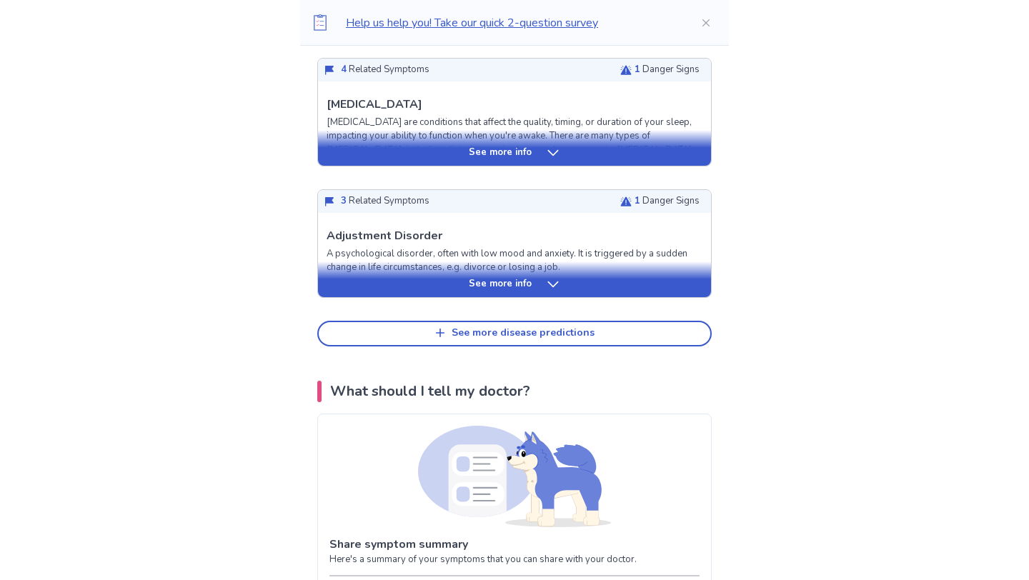
scroll to position [1530, 0]
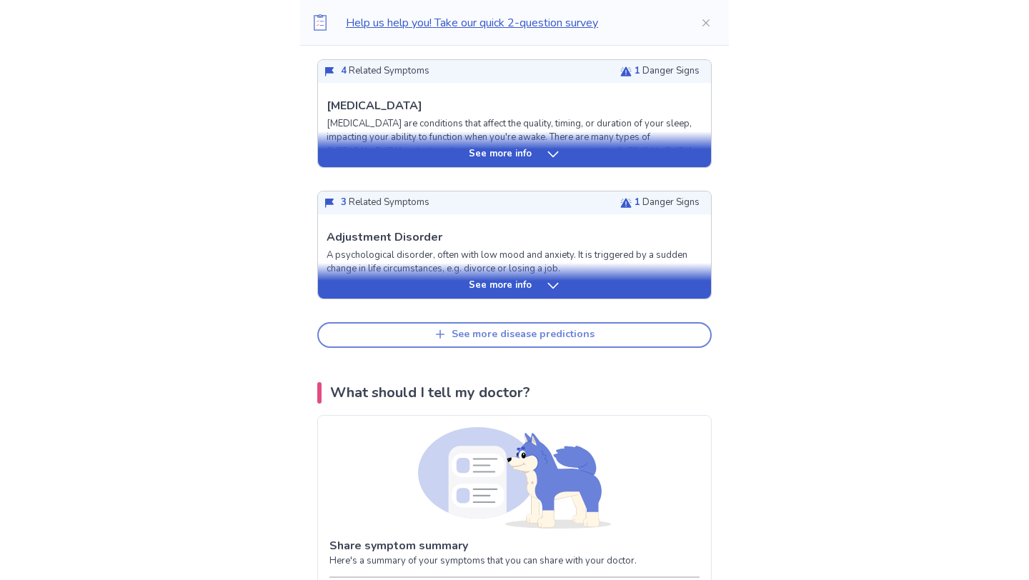
click at [482, 331] on div "See more disease predictions" at bounding box center [523, 335] width 143 height 12
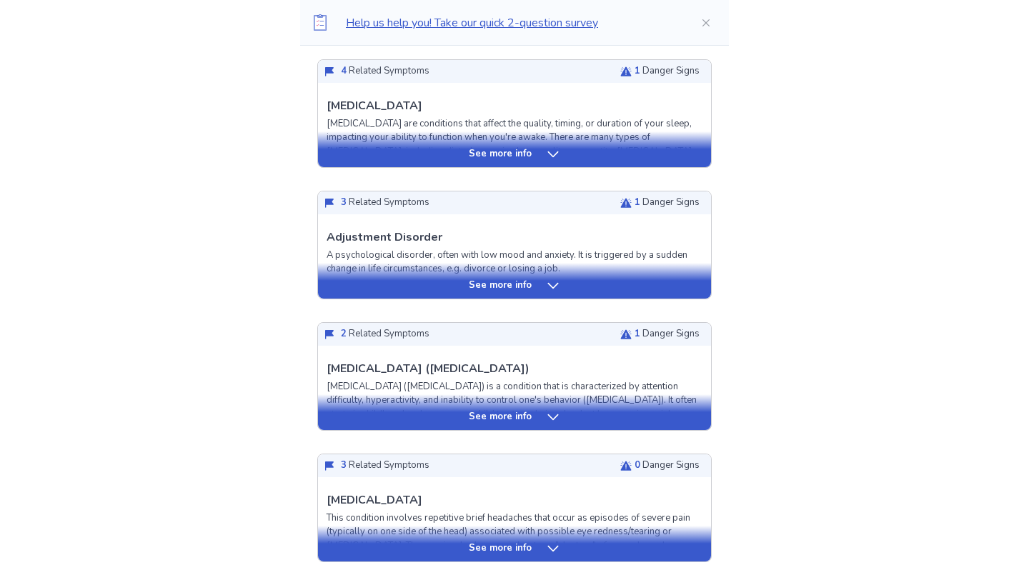
click at [512, 417] on p "See more info" at bounding box center [500, 417] width 63 height 14
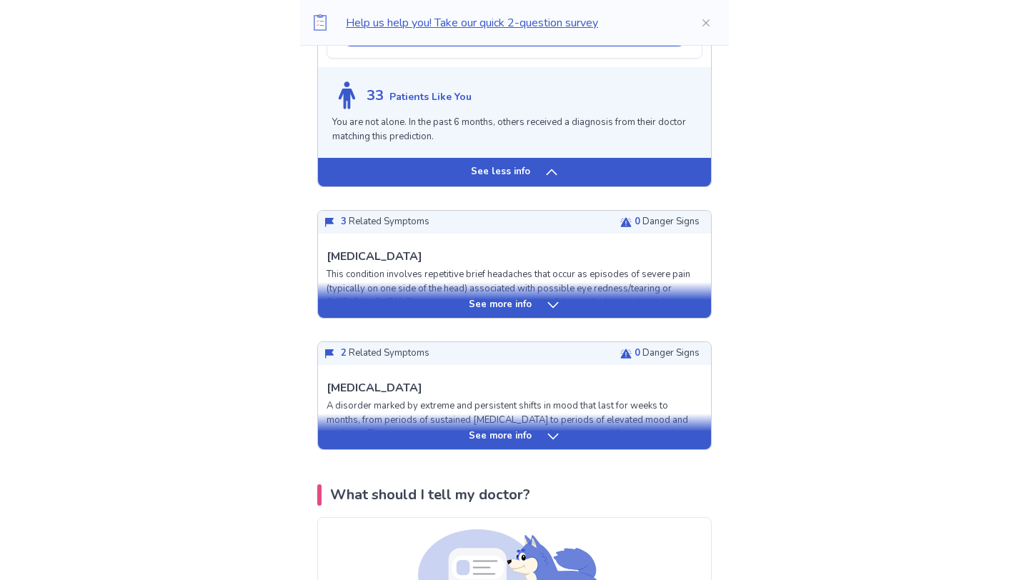
scroll to position [2712, 0]
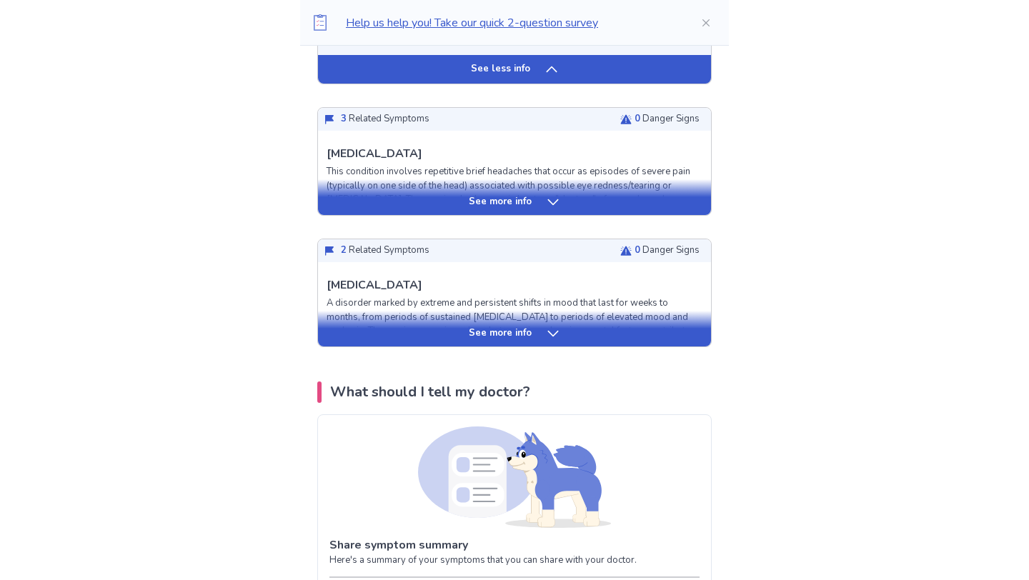
click at [527, 331] on p "See more info" at bounding box center [500, 334] width 63 height 14
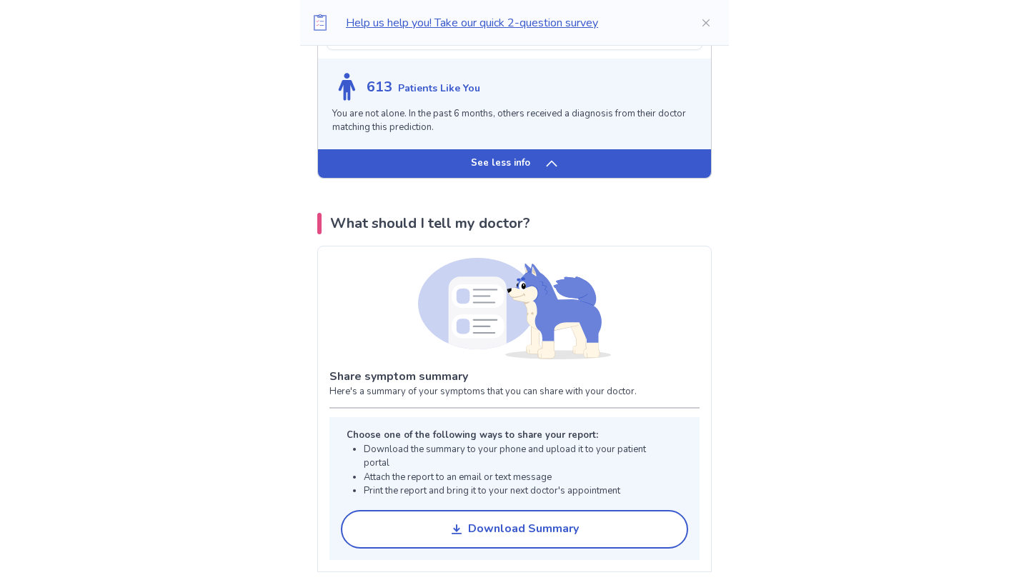
scroll to position [3658, 0]
